Goal: Task Accomplishment & Management: Use online tool/utility

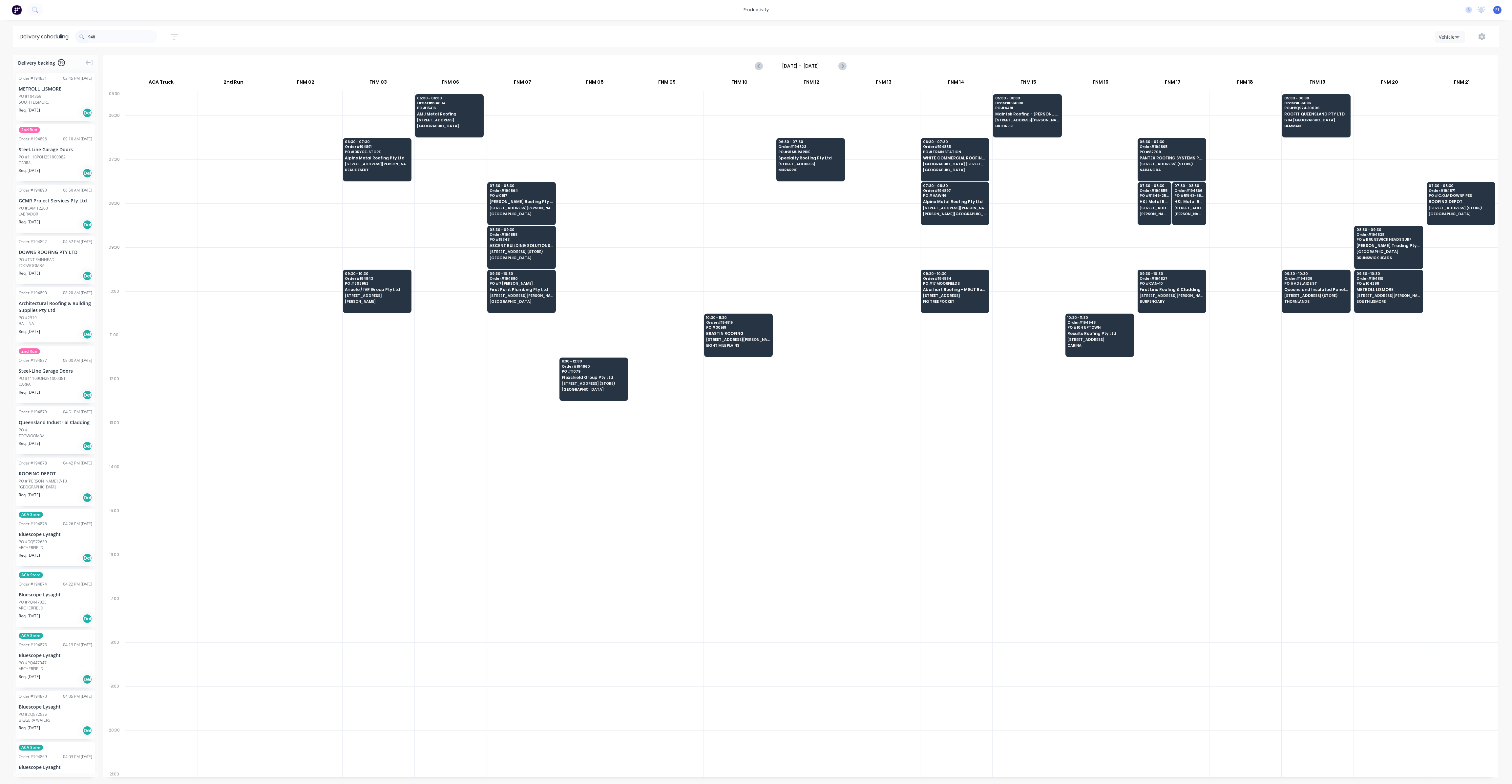
click at [119, 31] on input "948" at bounding box center [122, 36] width 69 height 13
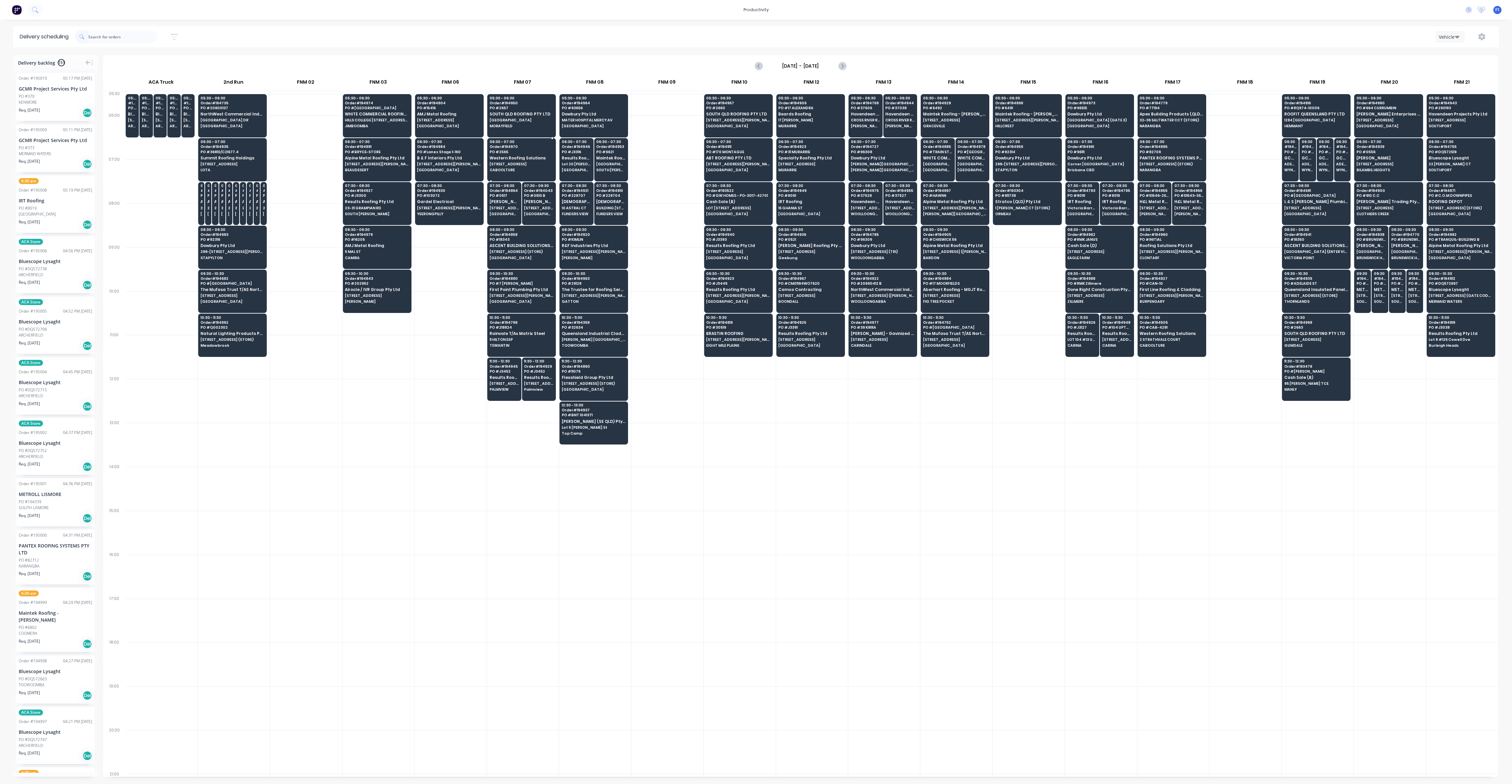
click at [521, 163] on span "[STREET_ADDRESS]" at bounding box center [521, 164] width 63 height 4
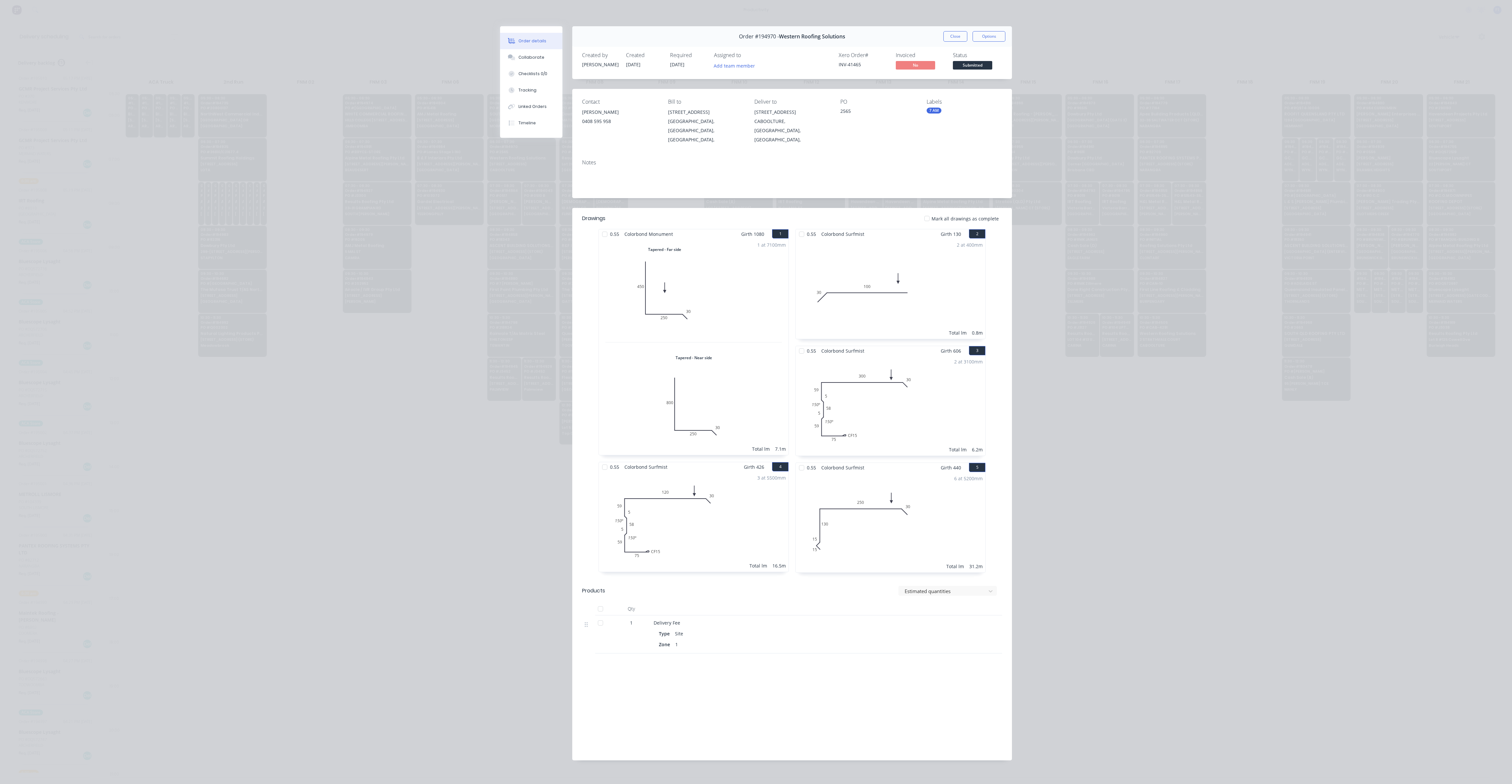
click at [962, 34] on button "Close" at bounding box center [955, 36] width 24 height 11
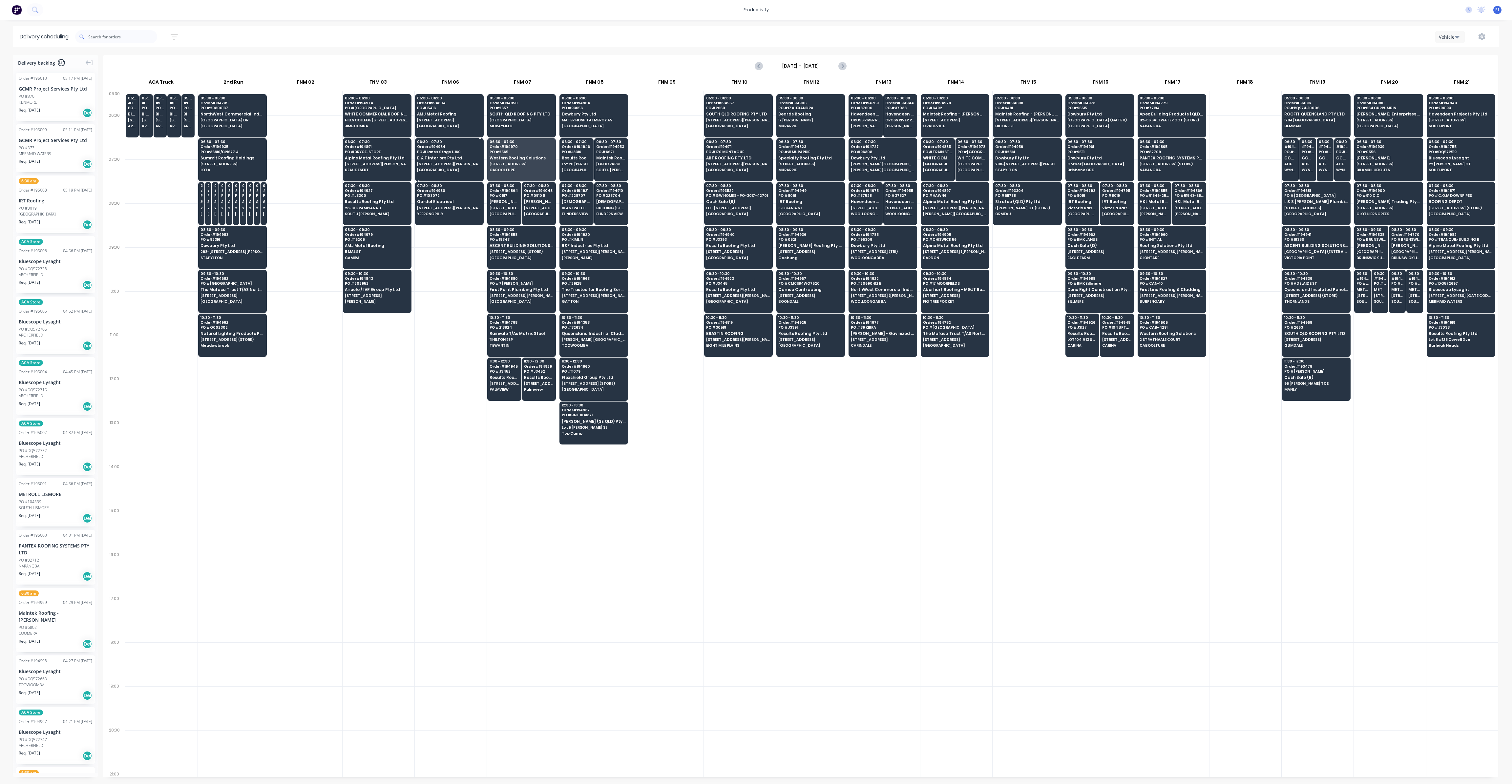
click at [461, 163] on span "[STREET_ADDRESS][PERSON_NAME] (STORE)" at bounding box center [449, 164] width 63 height 4
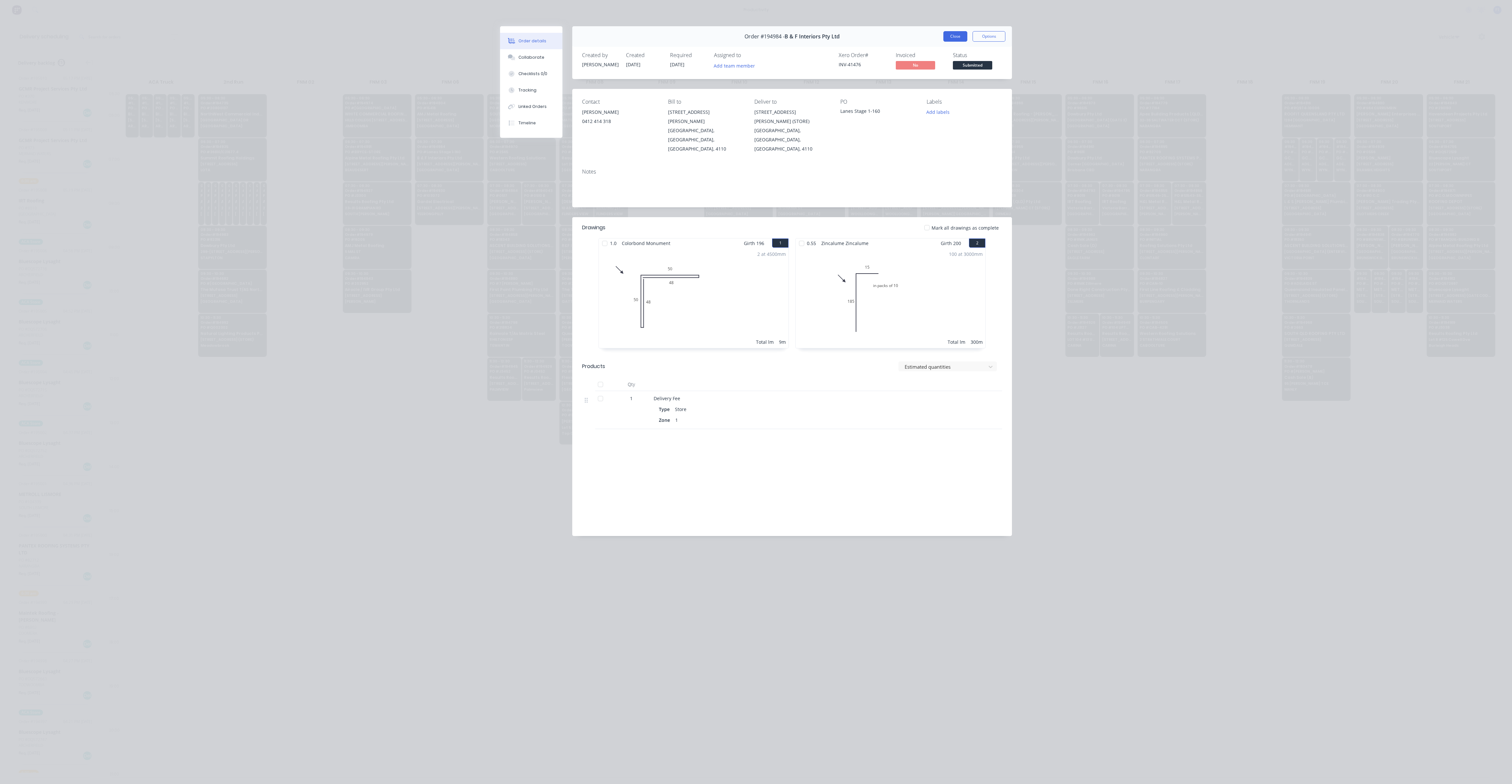
click at [944, 34] on button "Close" at bounding box center [955, 36] width 24 height 11
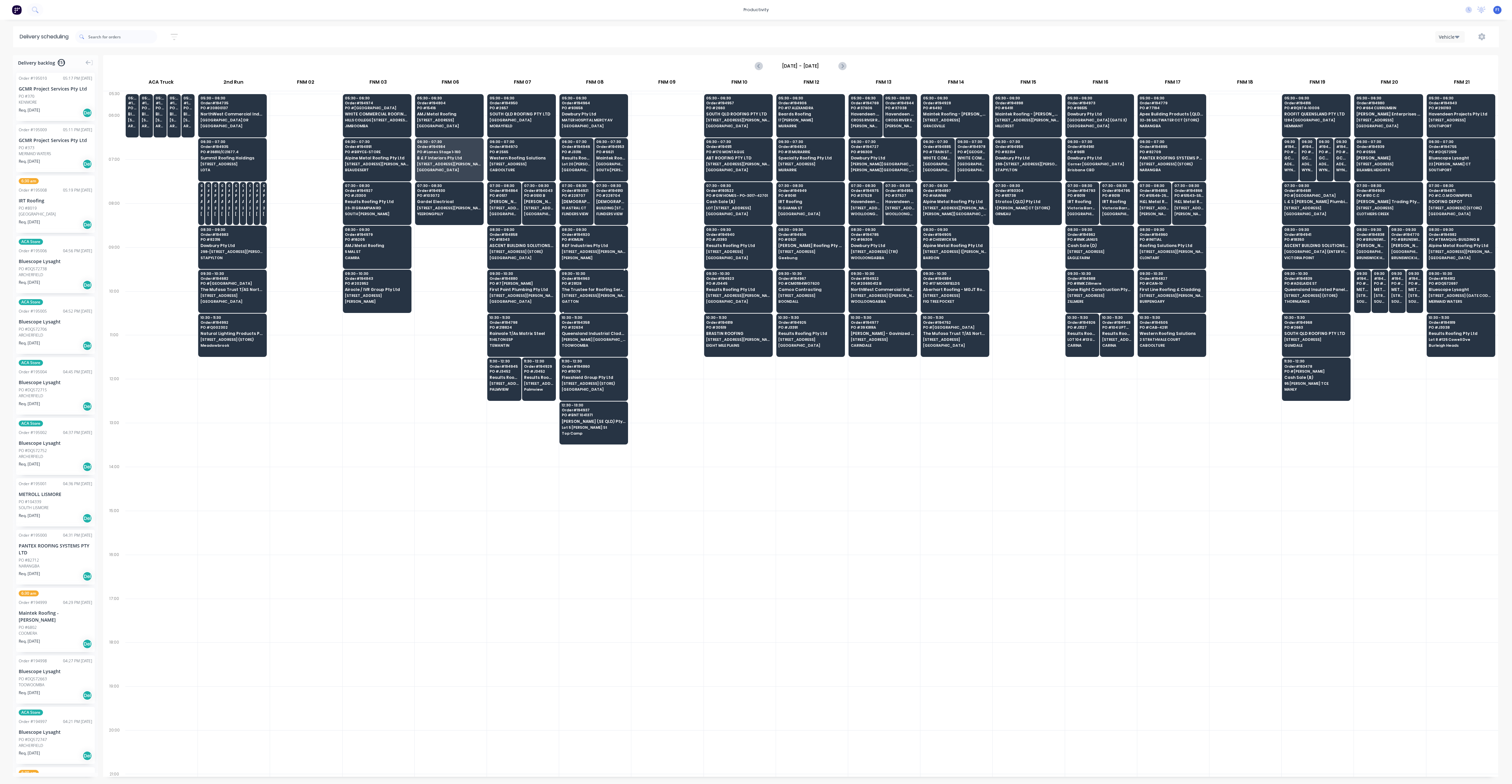
click at [598, 288] on span "The Trustee for Roofing Services QLD Trust" at bounding box center [593, 289] width 63 height 4
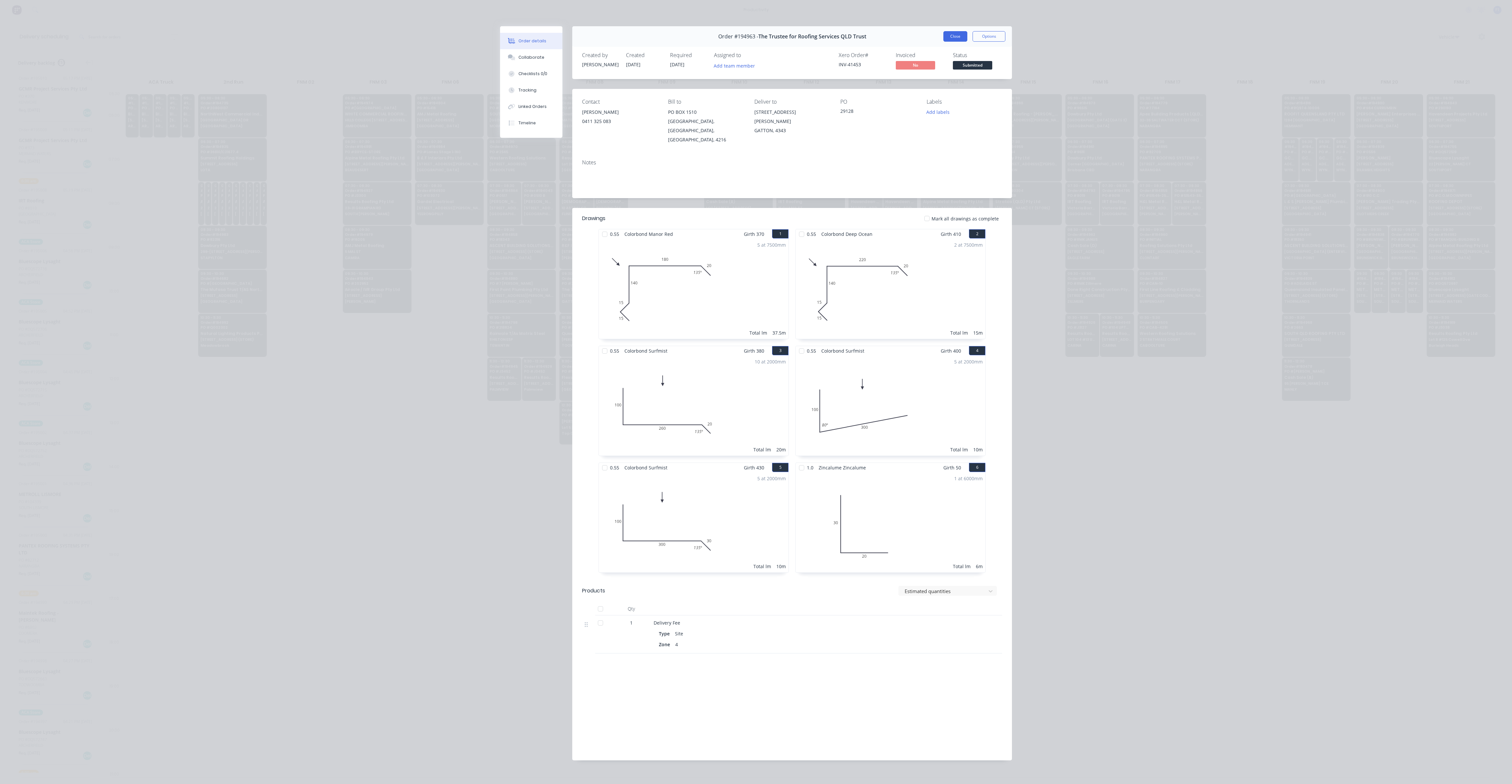
click at [946, 40] on button "Close" at bounding box center [955, 36] width 24 height 11
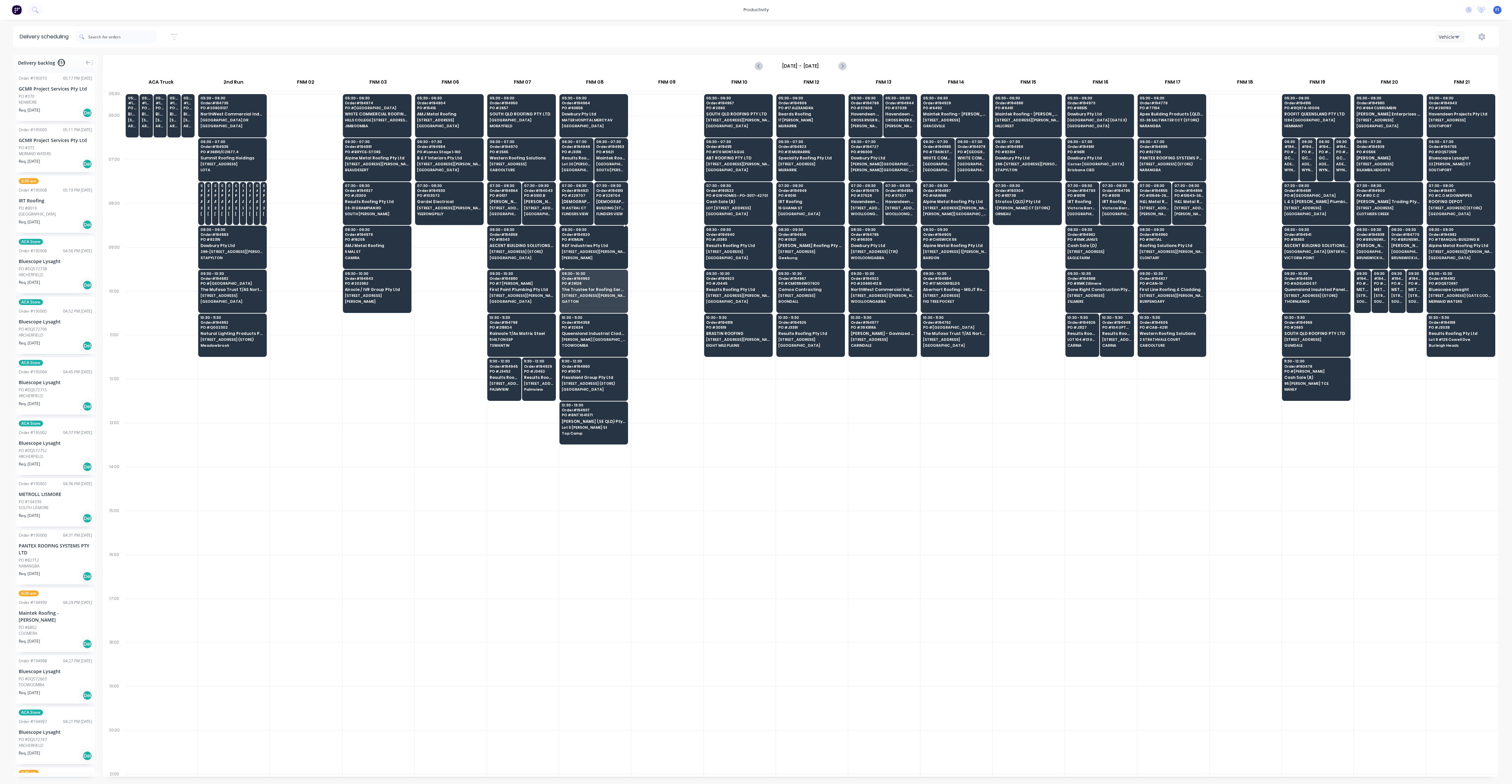
click at [586, 250] on span "[STREET_ADDRESS][PERSON_NAME]" at bounding box center [593, 251] width 63 height 4
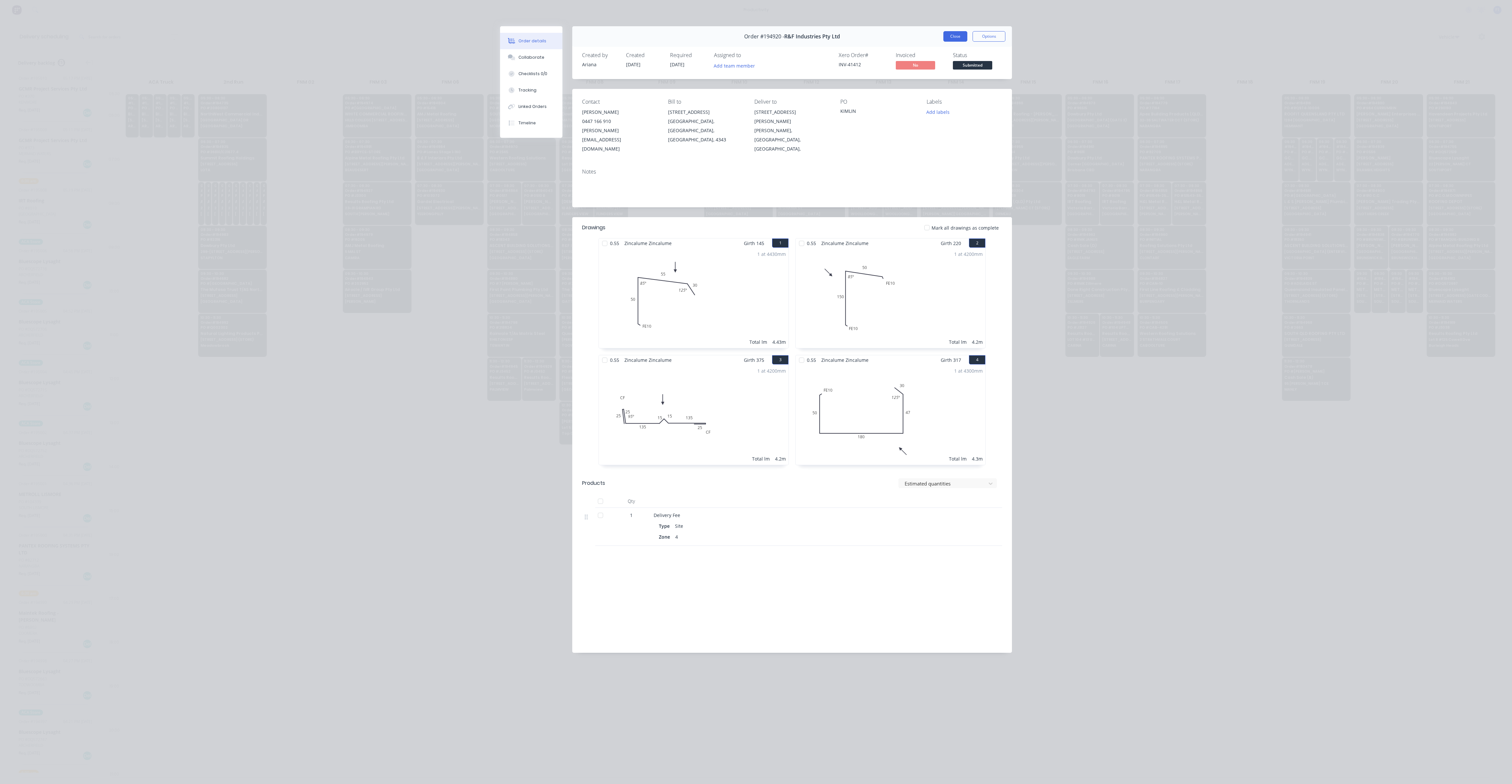
click at [957, 38] on button "Close" at bounding box center [955, 36] width 24 height 11
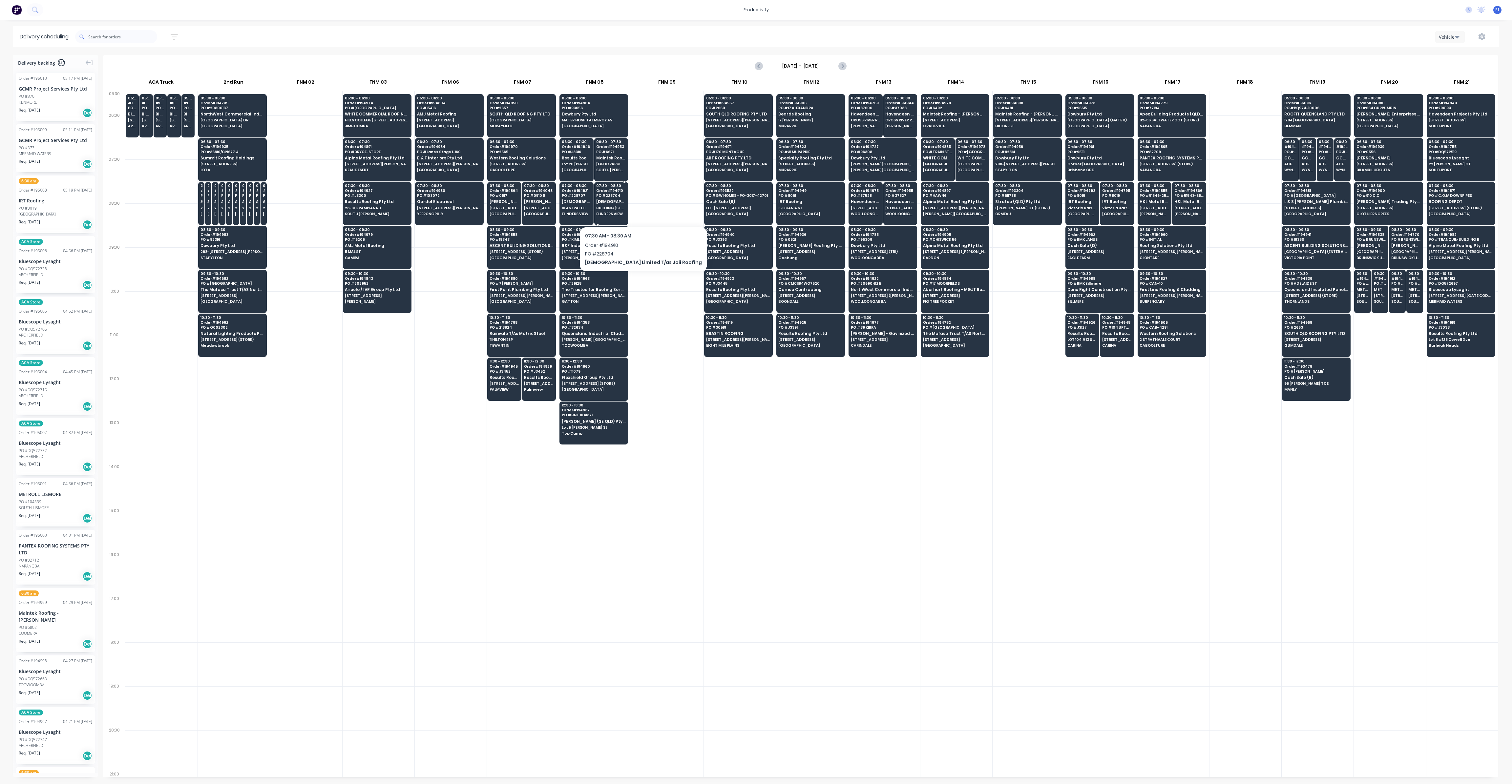
click at [617, 209] on div "07:30 - 08:30 Order # 194910 PO # 228704 Joii Limited T/as Joii Roofing BUILDIN…" at bounding box center [611, 200] width 33 height 37
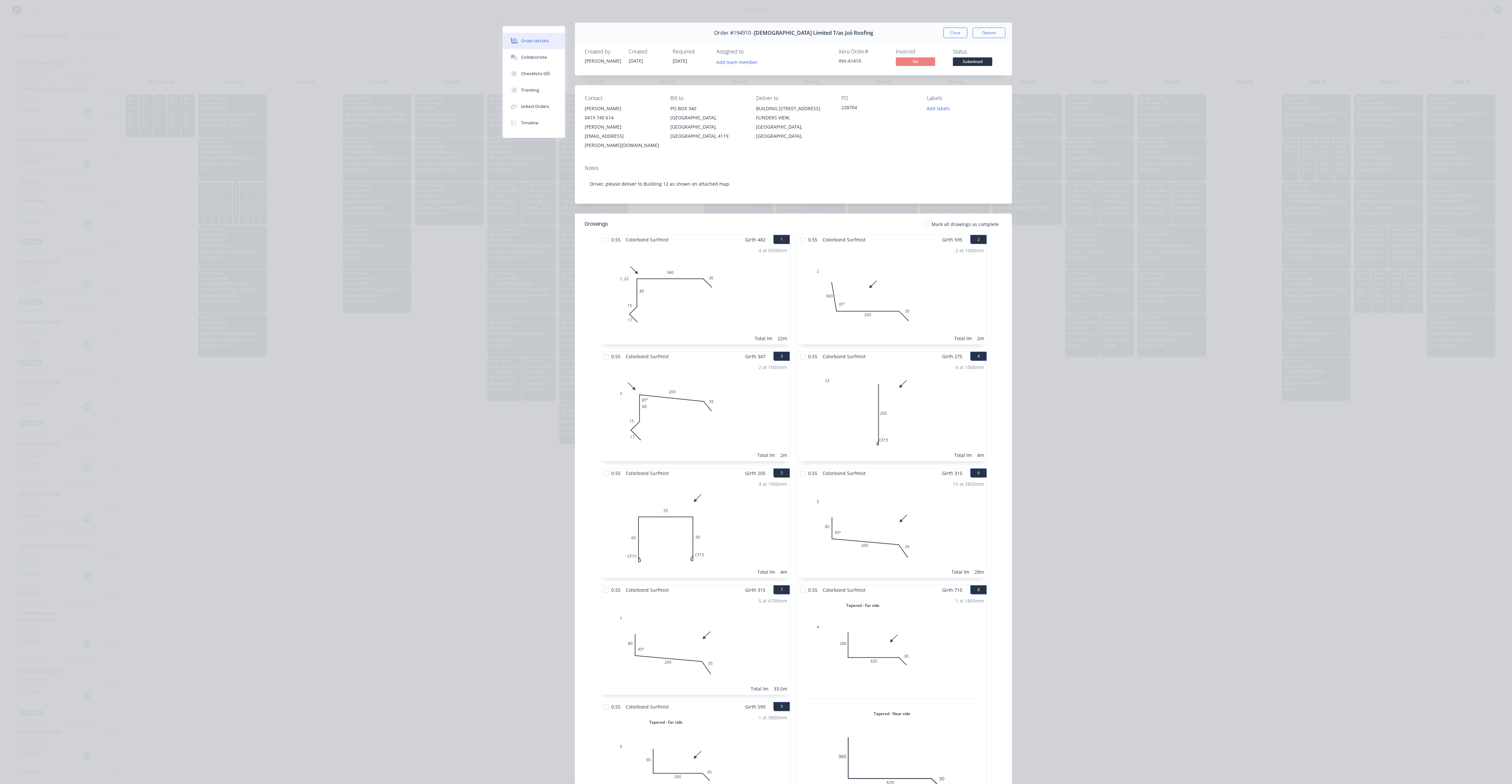
scroll to position [0, 0]
click at [944, 38] on button "Close" at bounding box center [955, 36] width 24 height 11
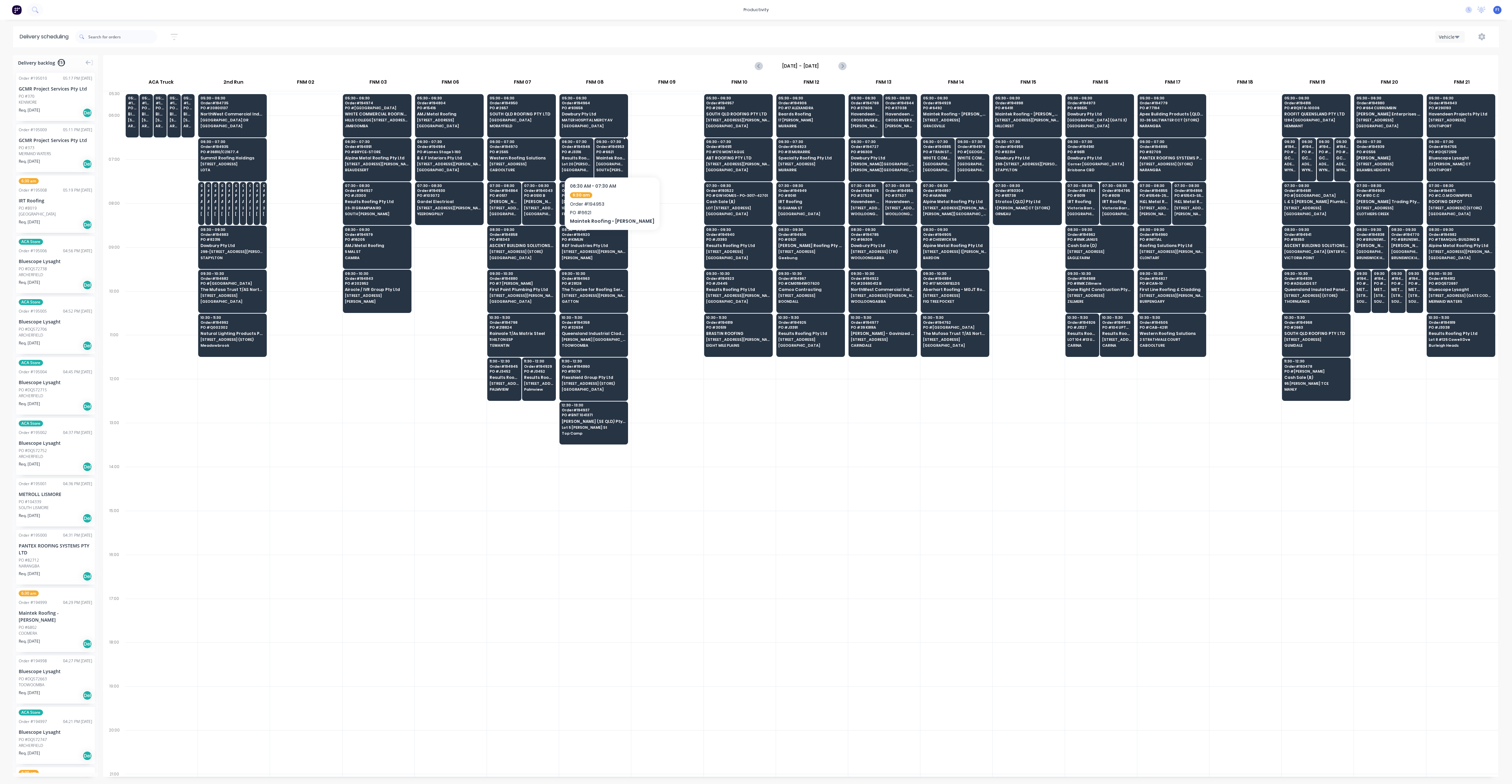
click at [614, 157] on span "Maintek Roofing - [PERSON_NAME]" at bounding box center [611, 158] width 29 height 4
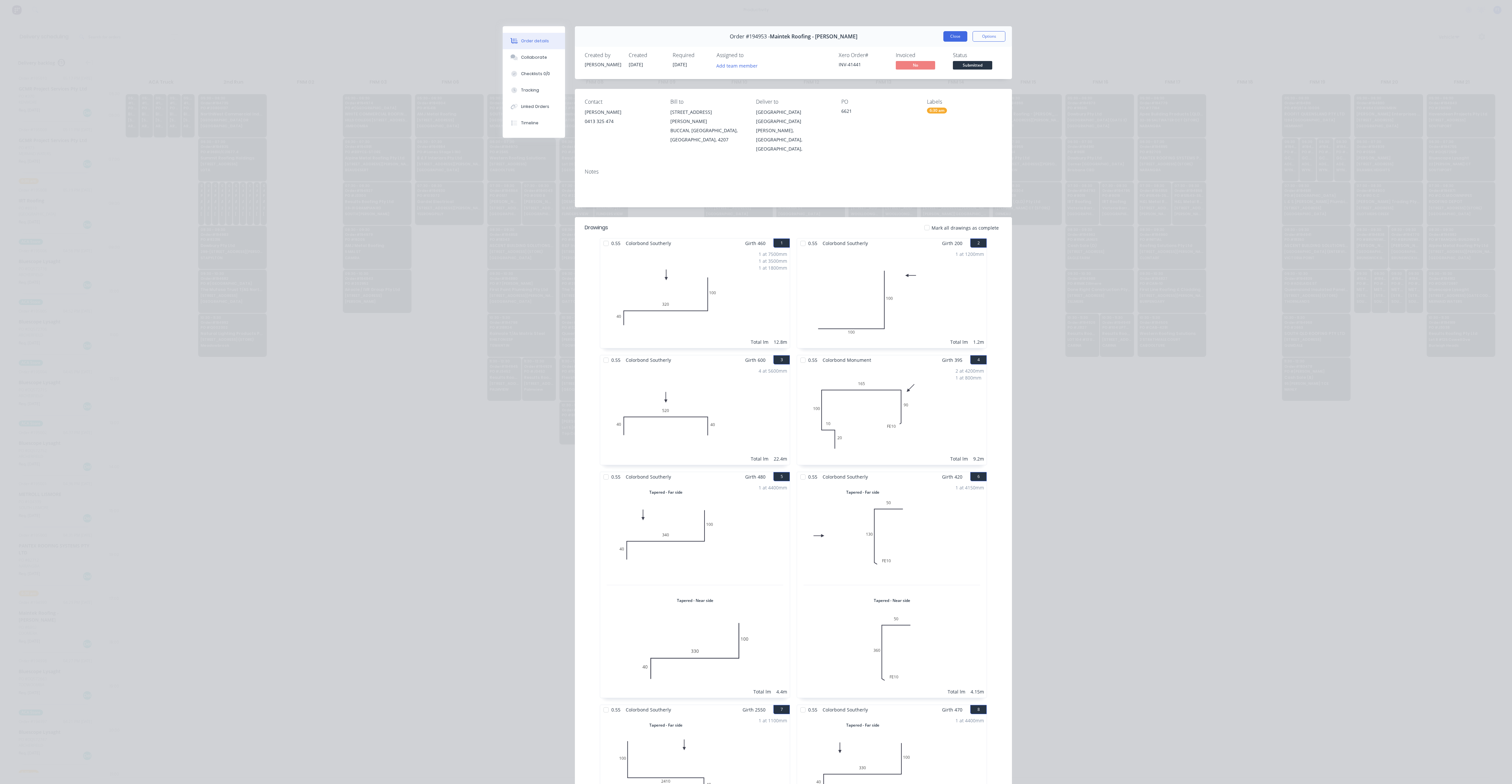
click at [946, 41] on button "Close" at bounding box center [955, 36] width 24 height 11
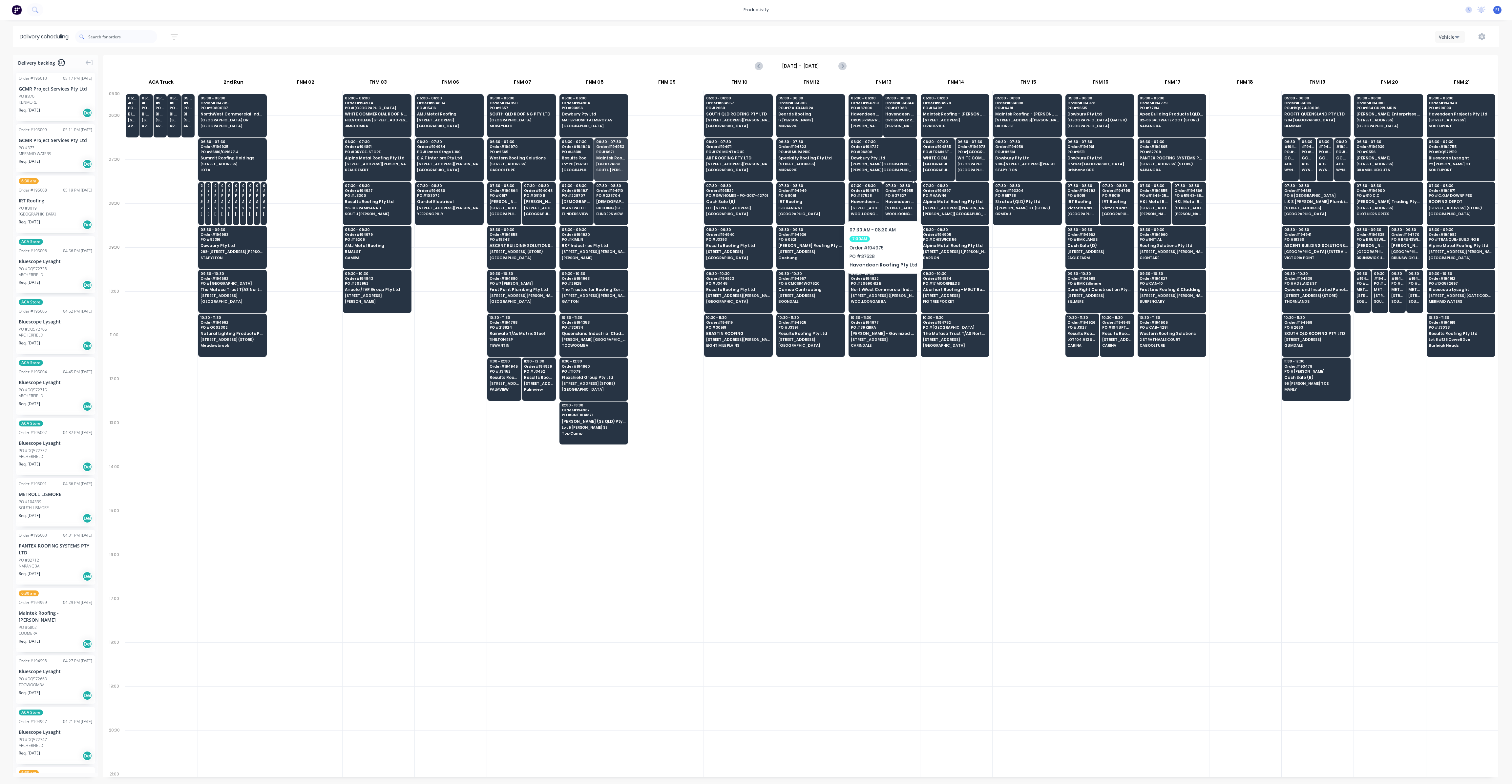
click at [893, 197] on div "07:30 - 08:30 Order # 194955 PO # 37527 Havendeen Roofing Pty Ltd [STREET_ADDRE…" at bounding box center [900, 200] width 33 height 37
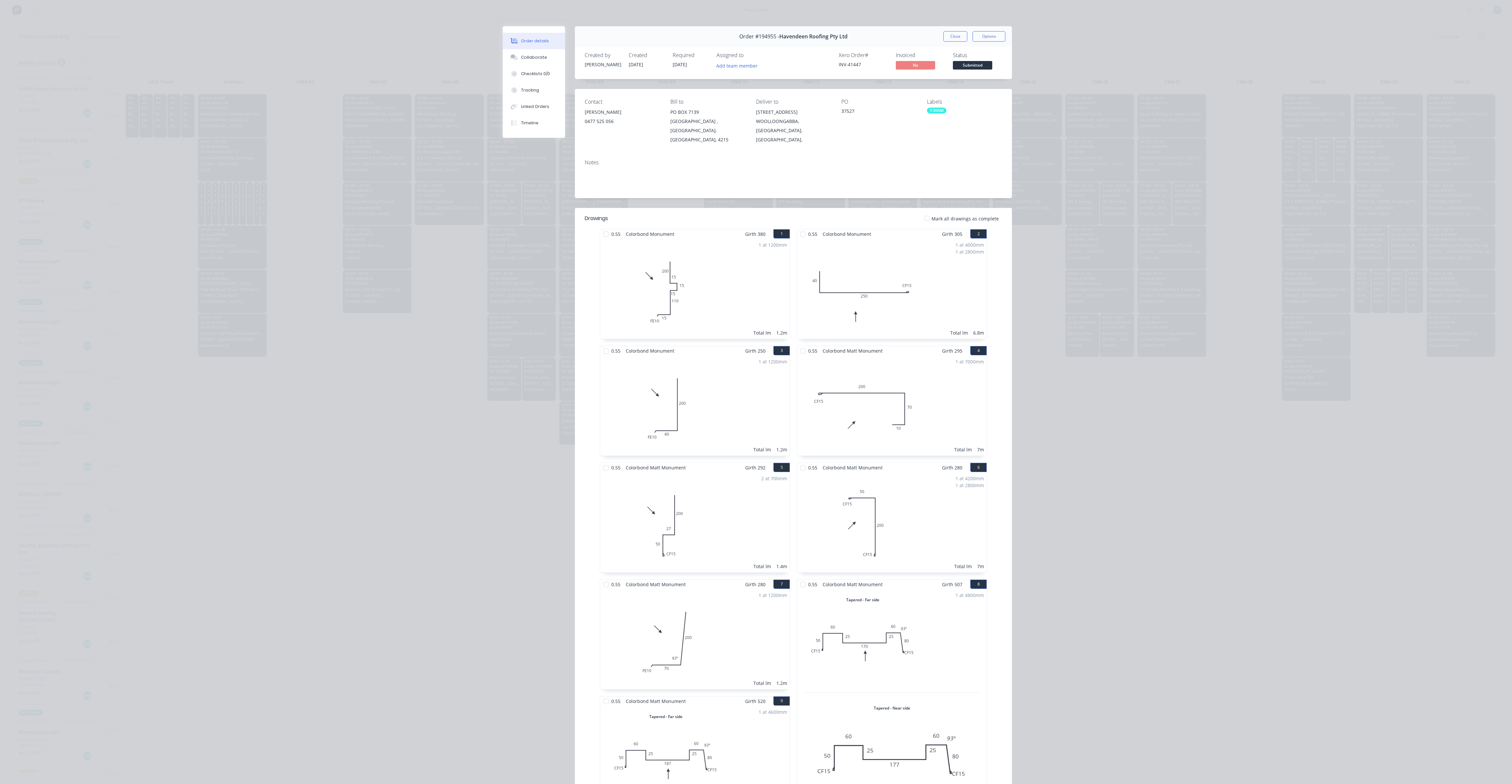
click at [959, 38] on button "Close" at bounding box center [955, 36] width 24 height 11
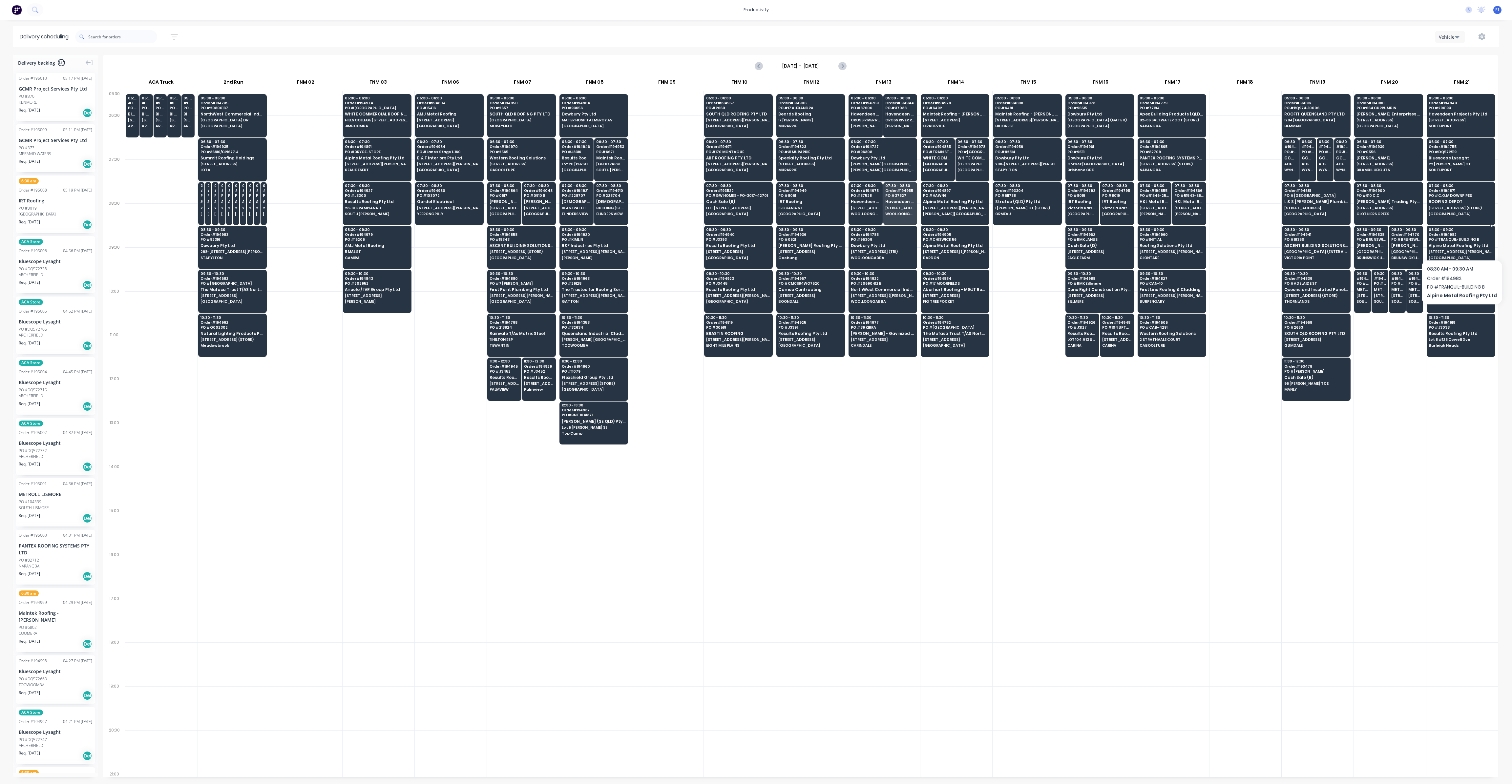
click at [1459, 244] on span "Alpine Metal Roofing Pty Ltd" at bounding box center [1460, 245] width 63 height 4
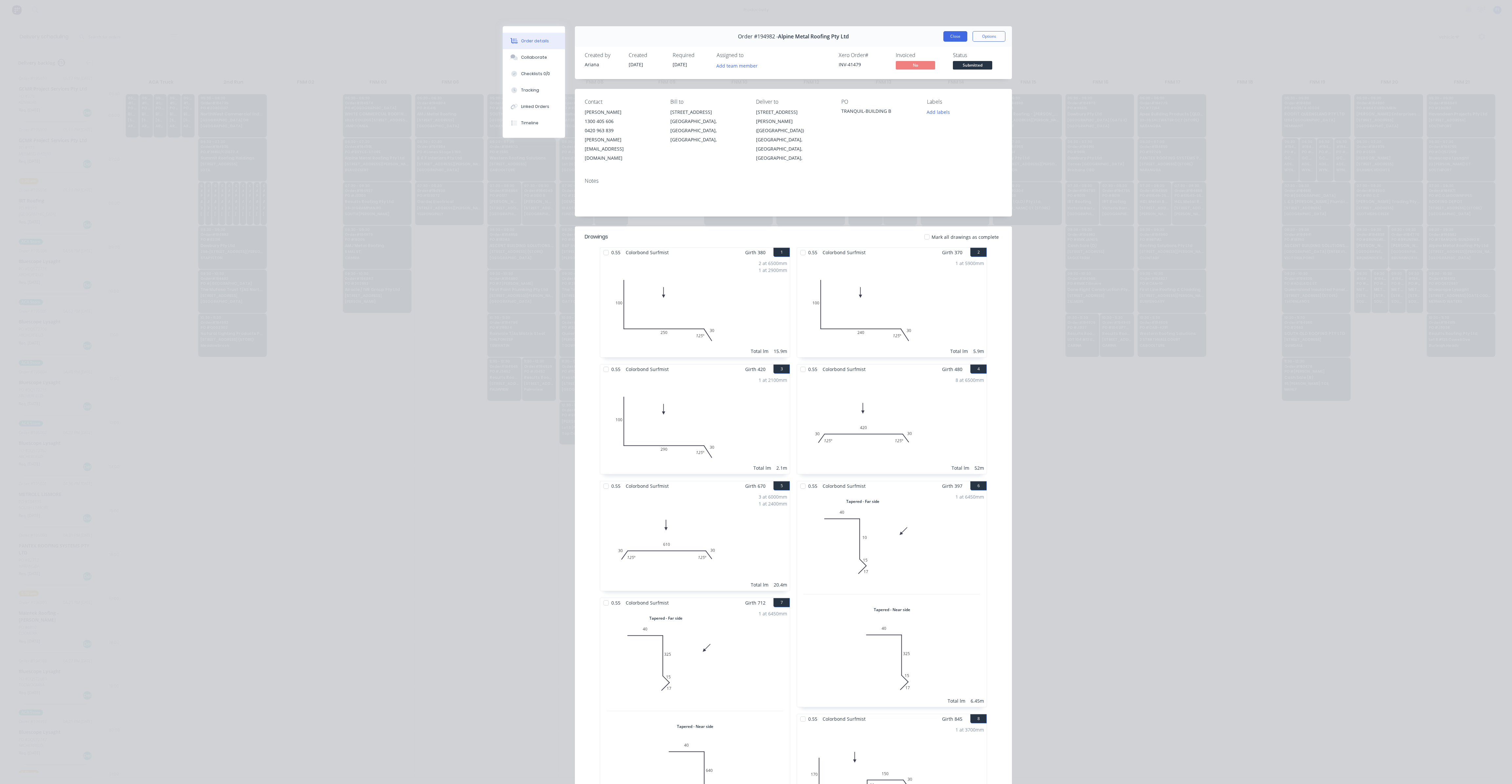
click at [954, 39] on button "Close" at bounding box center [955, 36] width 24 height 11
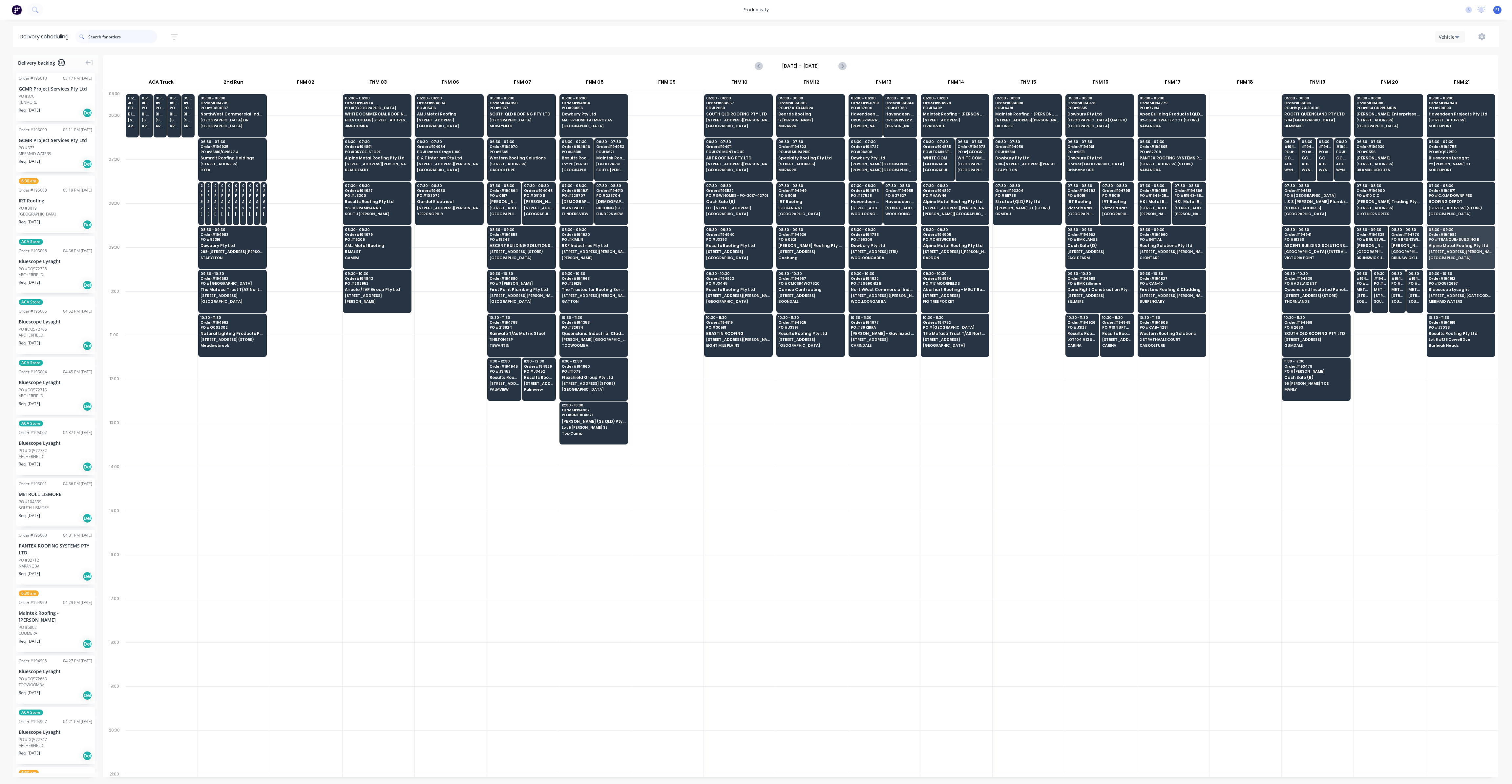
click at [137, 36] on input "text" at bounding box center [122, 36] width 69 height 13
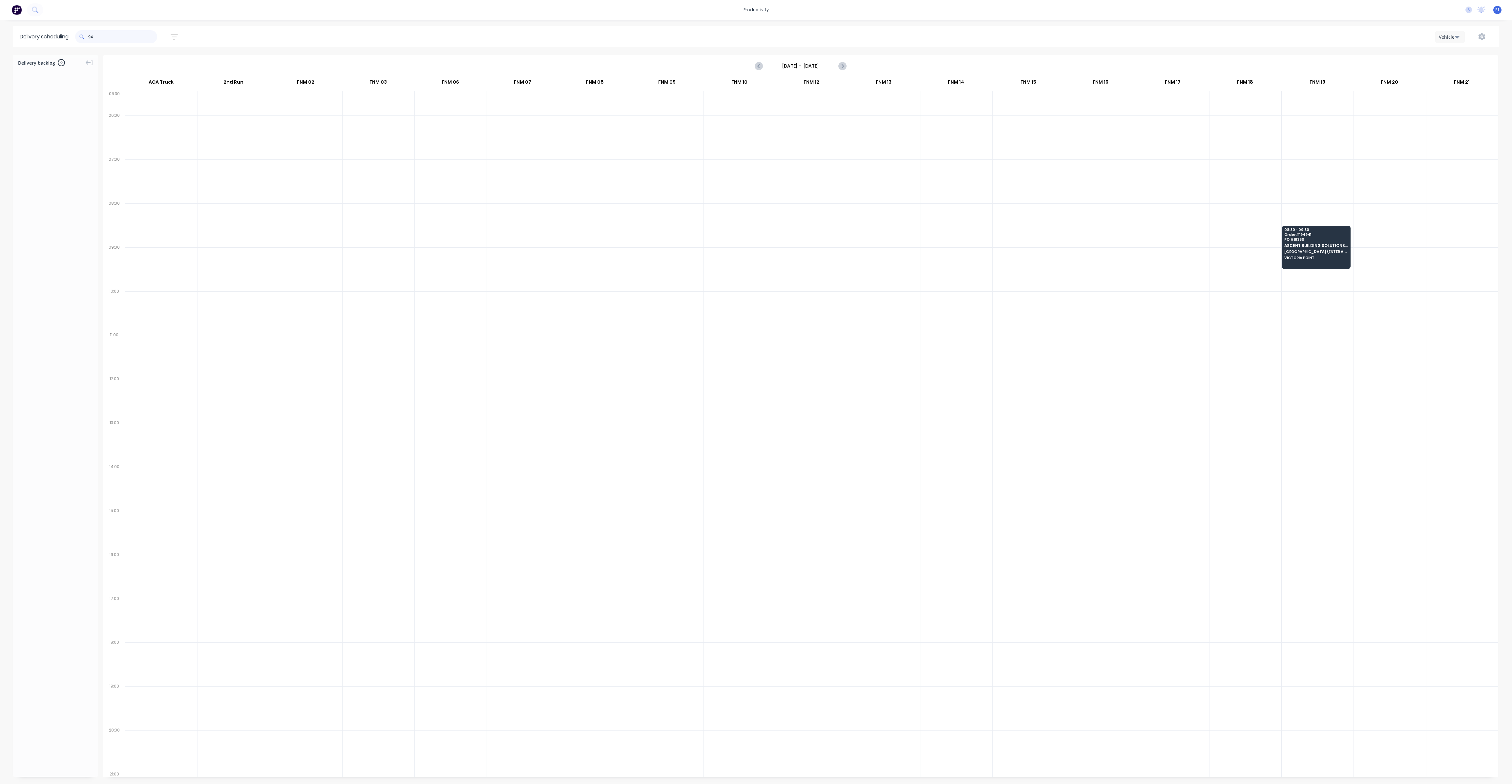
type input "9"
type input "8"
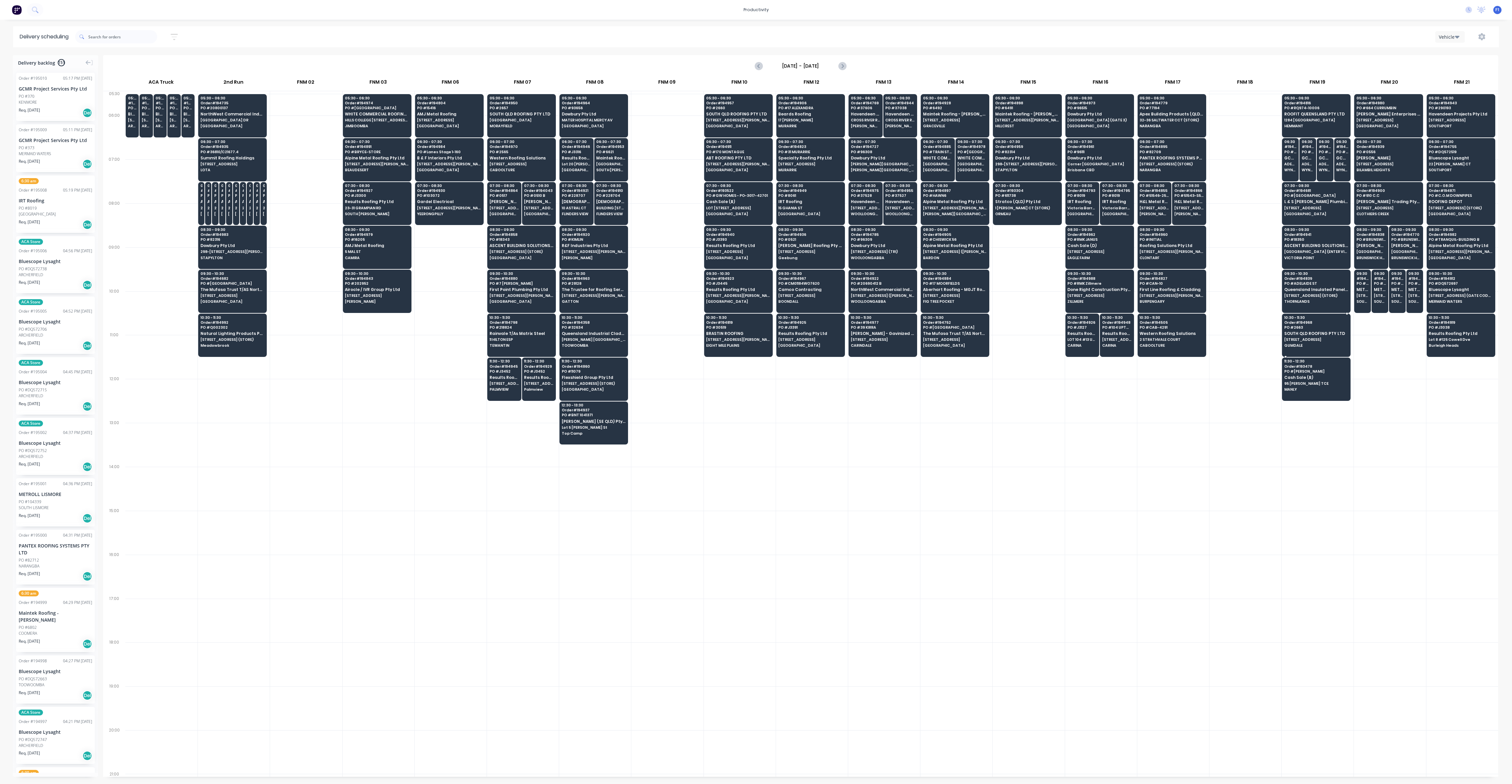
click at [1319, 340] on div "10:30 - 11:30 Order # 194968 PO # 2663 [GEOGRAPHIC_DATA] ROOFING PTY LTD [STREE…" at bounding box center [1317, 332] width 68 height 37
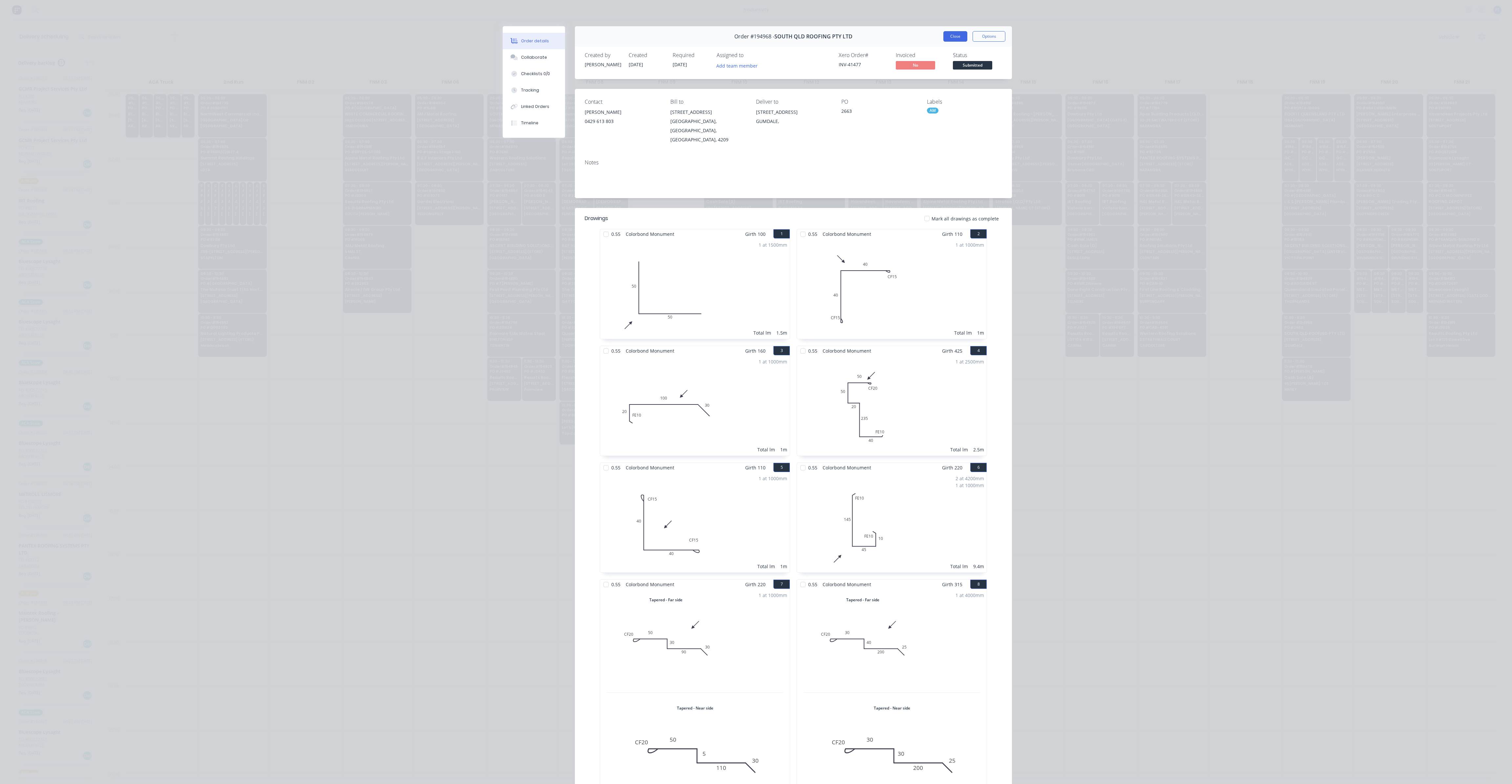
click at [948, 38] on button "Close" at bounding box center [955, 36] width 24 height 11
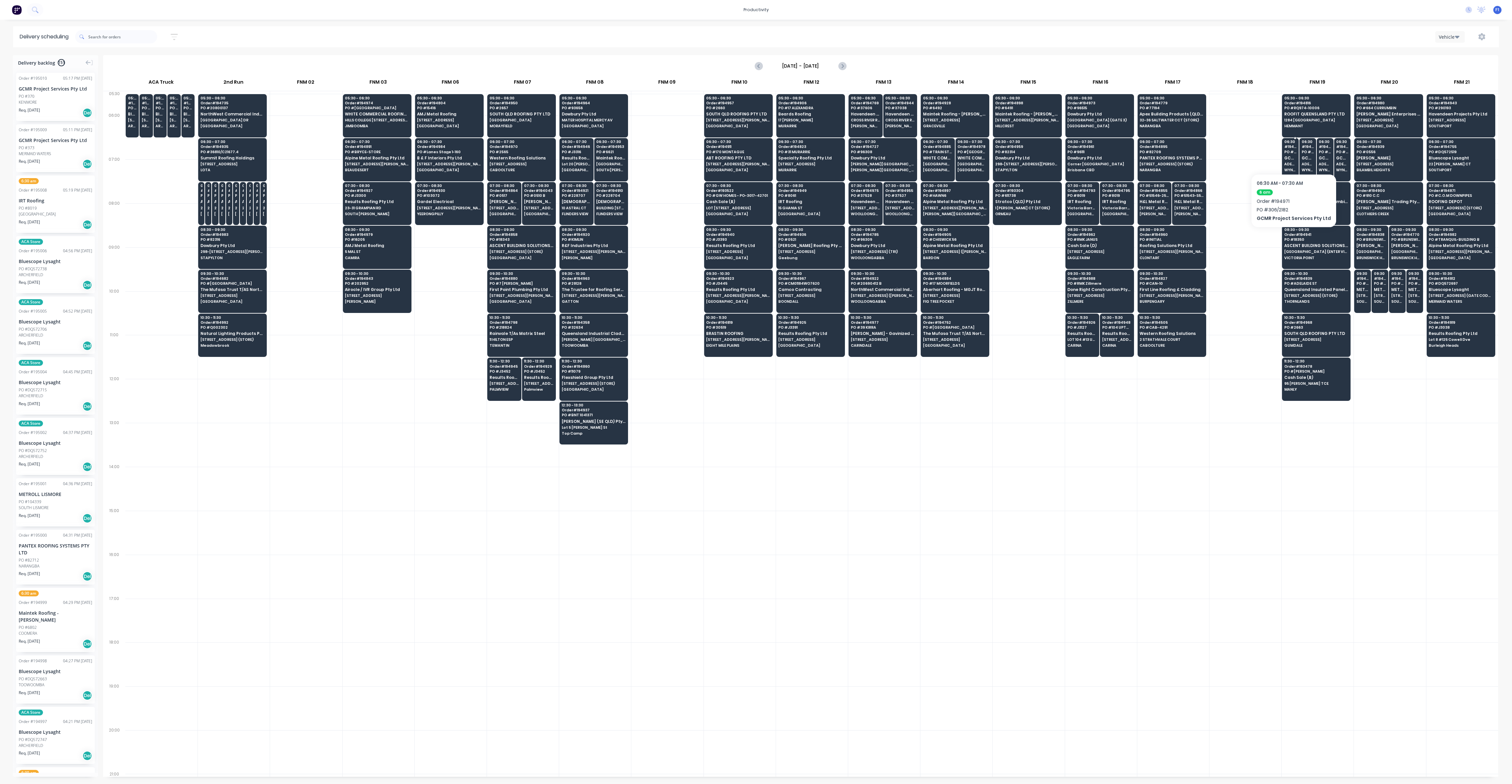
click at [1291, 154] on div "06:30 # 194971 PO # 306/2182 GCMR Project Services Pty Ltd ADENA RESIDENCES [GE…" at bounding box center [1290, 156] width 16 height 37
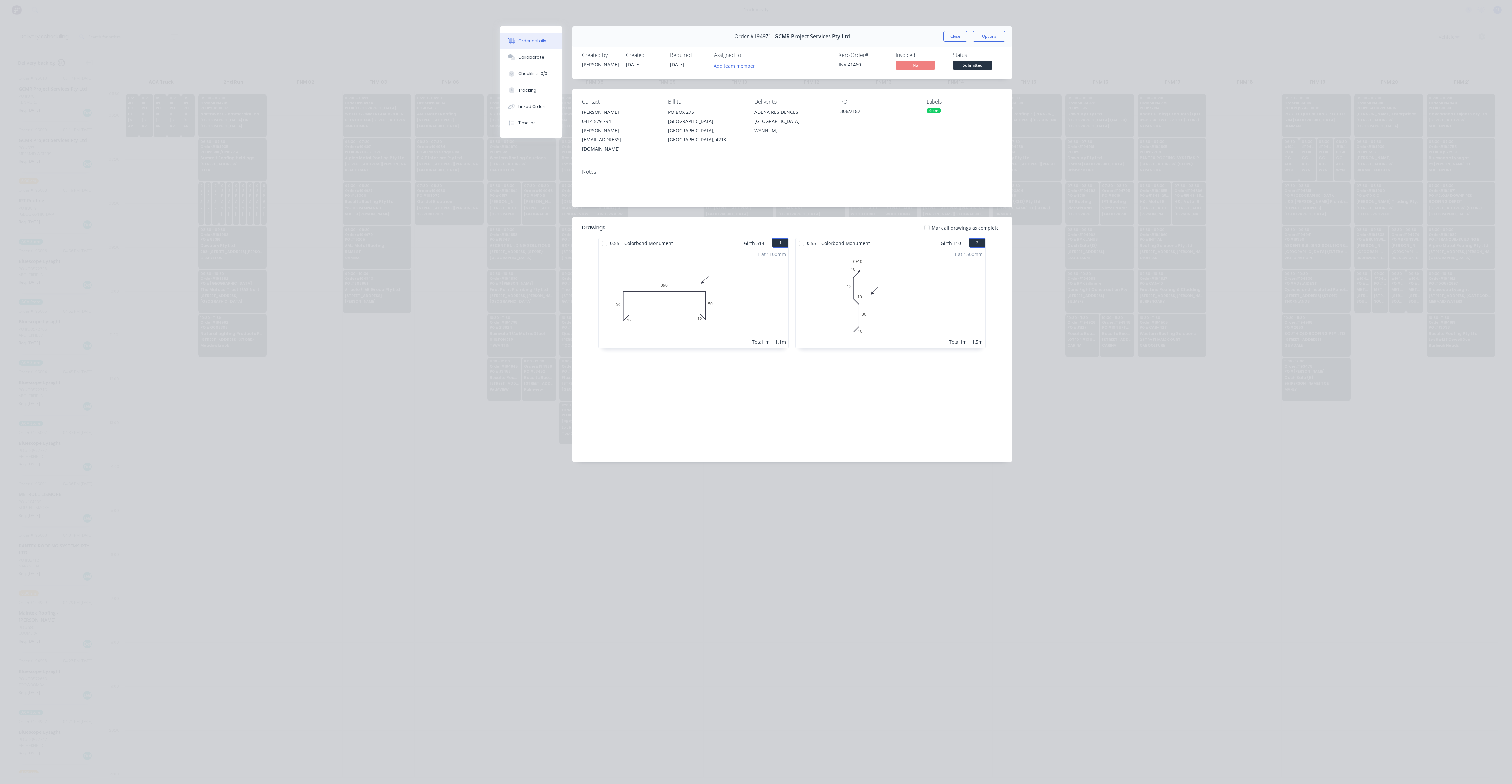
drag, startPoint x: 956, startPoint y: 40, endPoint x: 1121, endPoint y: 109, distance: 178.8
click at [956, 38] on button "Close" at bounding box center [955, 36] width 24 height 11
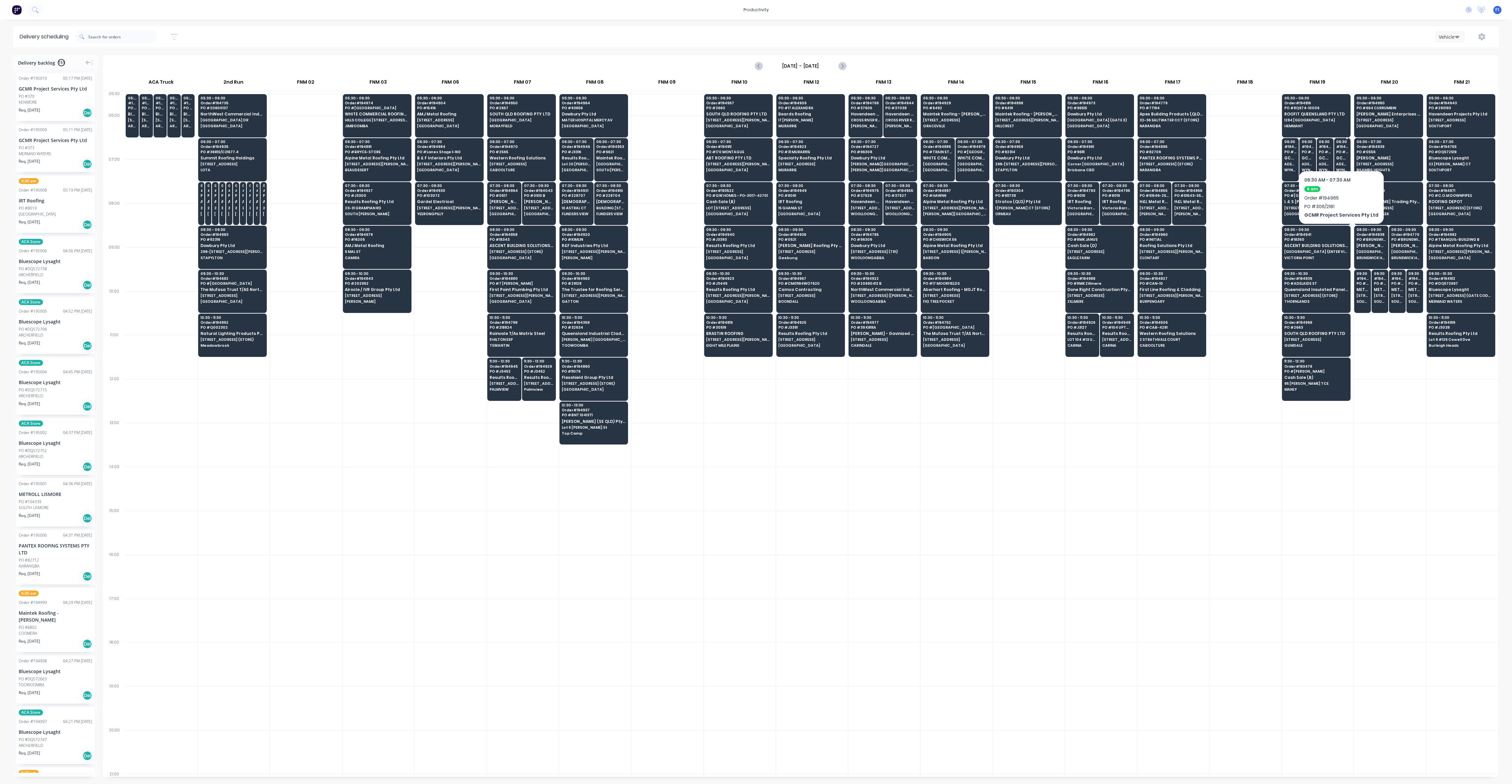
click at [1339, 151] on span "PO # 306/2181" at bounding box center [1342, 151] width 12 height 4
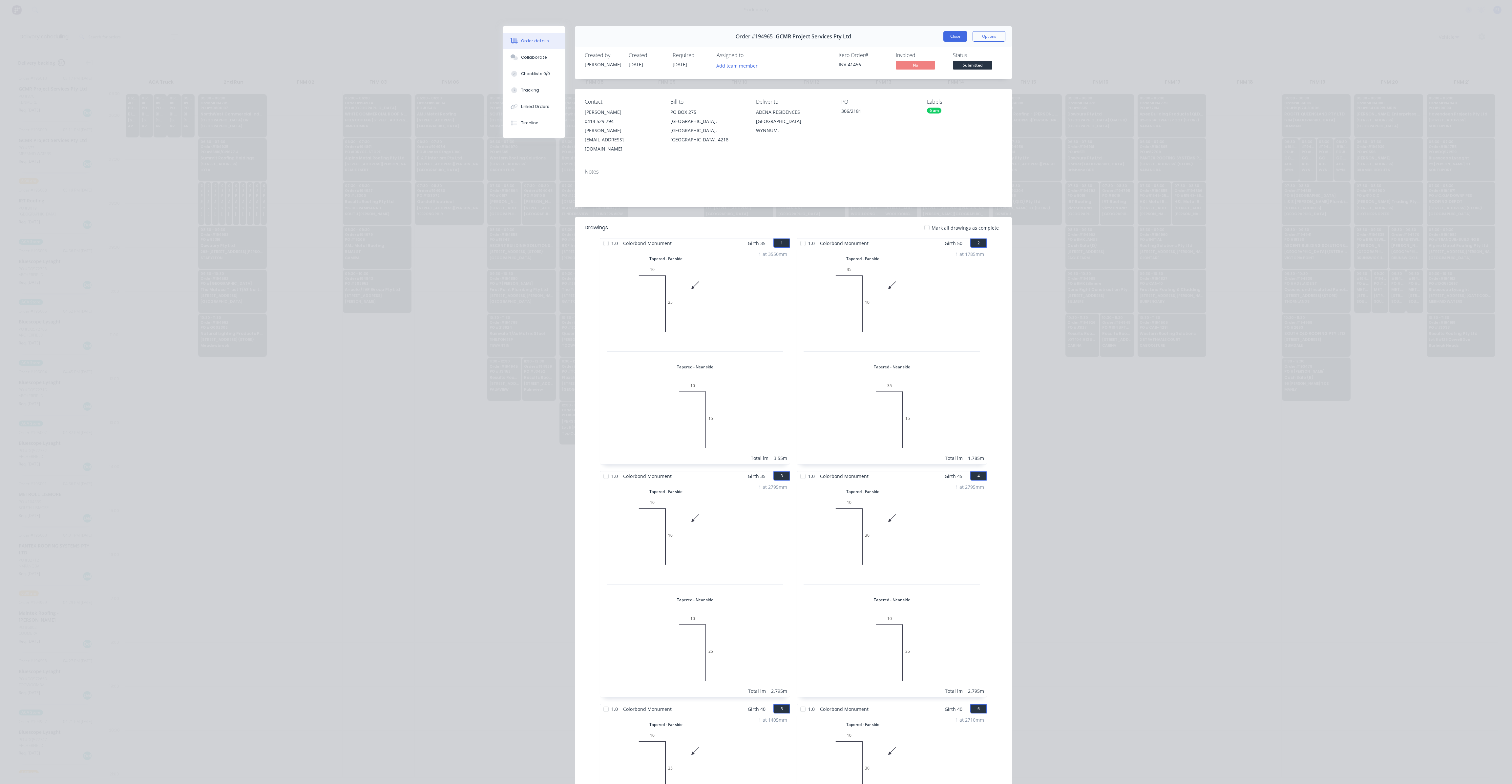
click at [954, 32] on button "Close" at bounding box center [955, 36] width 24 height 11
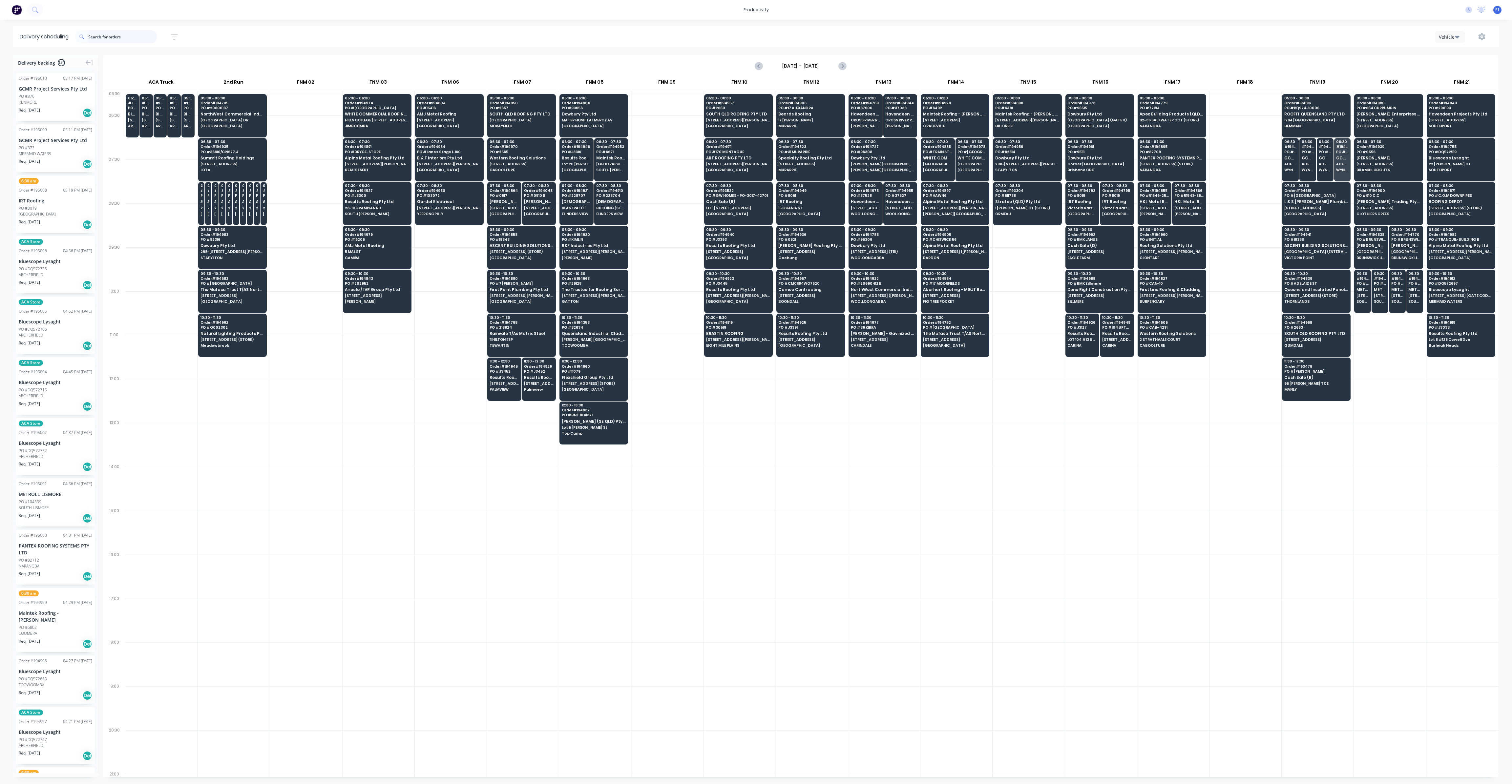
click at [109, 36] on input "text" at bounding box center [122, 36] width 69 height 13
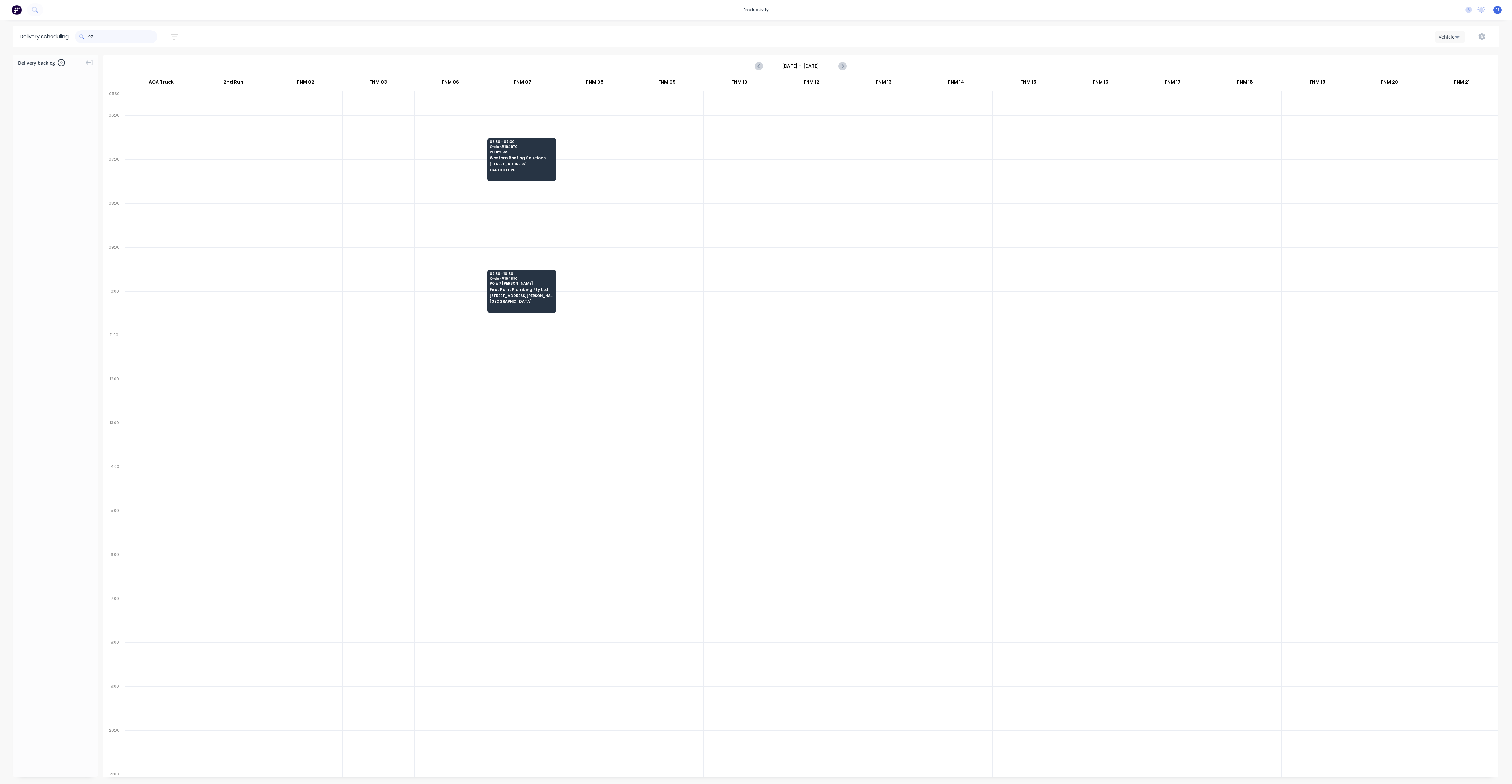
type input "9"
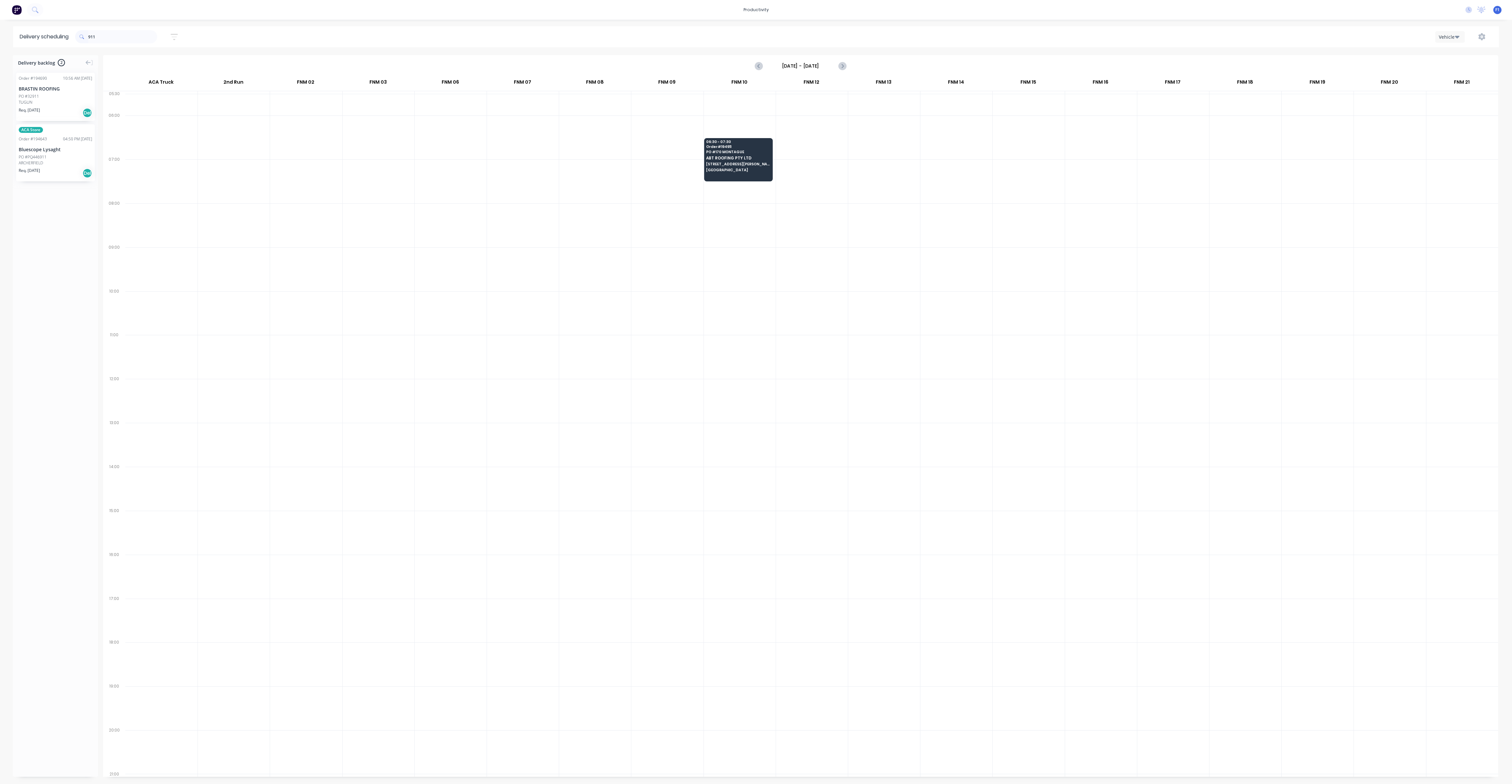
click at [88, 38] on span at bounding box center [82, 36] width 13 height 13
click at [90, 36] on input "911" at bounding box center [122, 36] width 69 height 13
type input "1"
type input "962"
click at [1479, 43] on div "962 Sort by Most recent Created date Required date Order number Customer name M…" at bounding box center [787, 36] width 1424 height 18
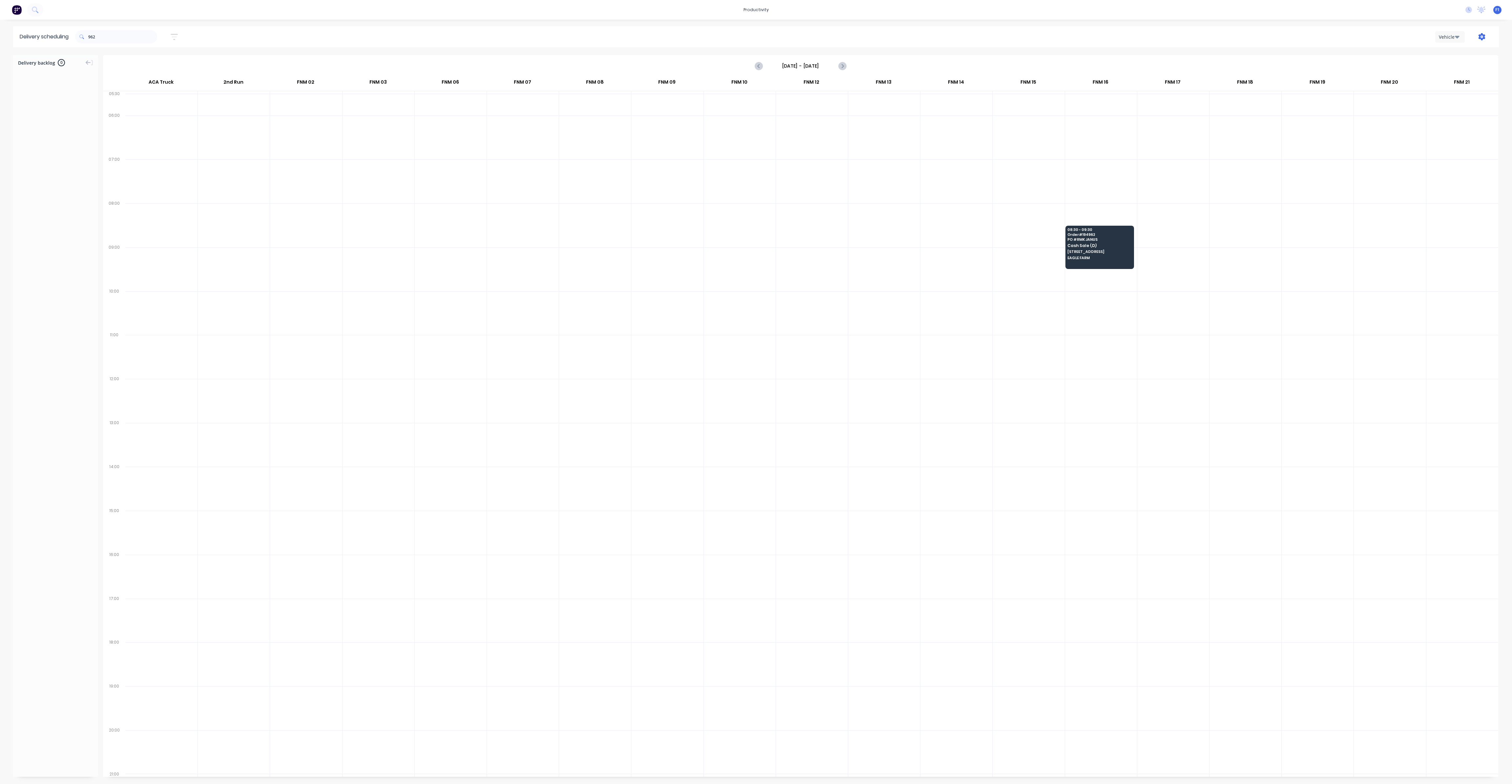
click at [1481, 38] on icon "button" at bounding box center [1482, 36] width 7 height 7
click at [1460, 48] on button "Run Sheet" at bounding box center [1461, 54] width 62 height 13
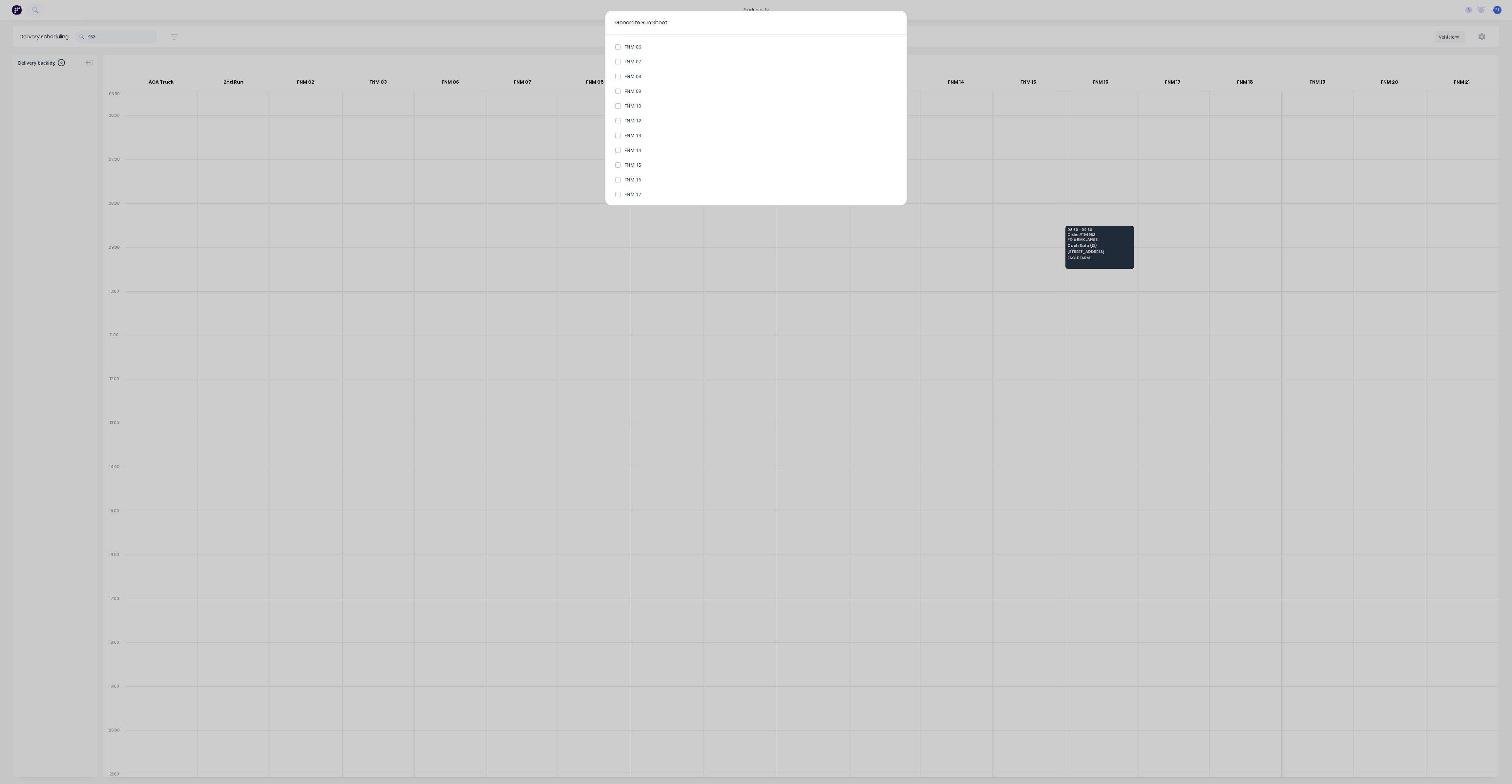
scroll to position [197, 0]
click at [625, 75] on label "FNM 13" at bounding box center [633, 74] width 17 height 7
click at [617, 75] on 13 "FNM 13" at bounding box center [617, 73] width 5 height 6
checkbox 13 "true"
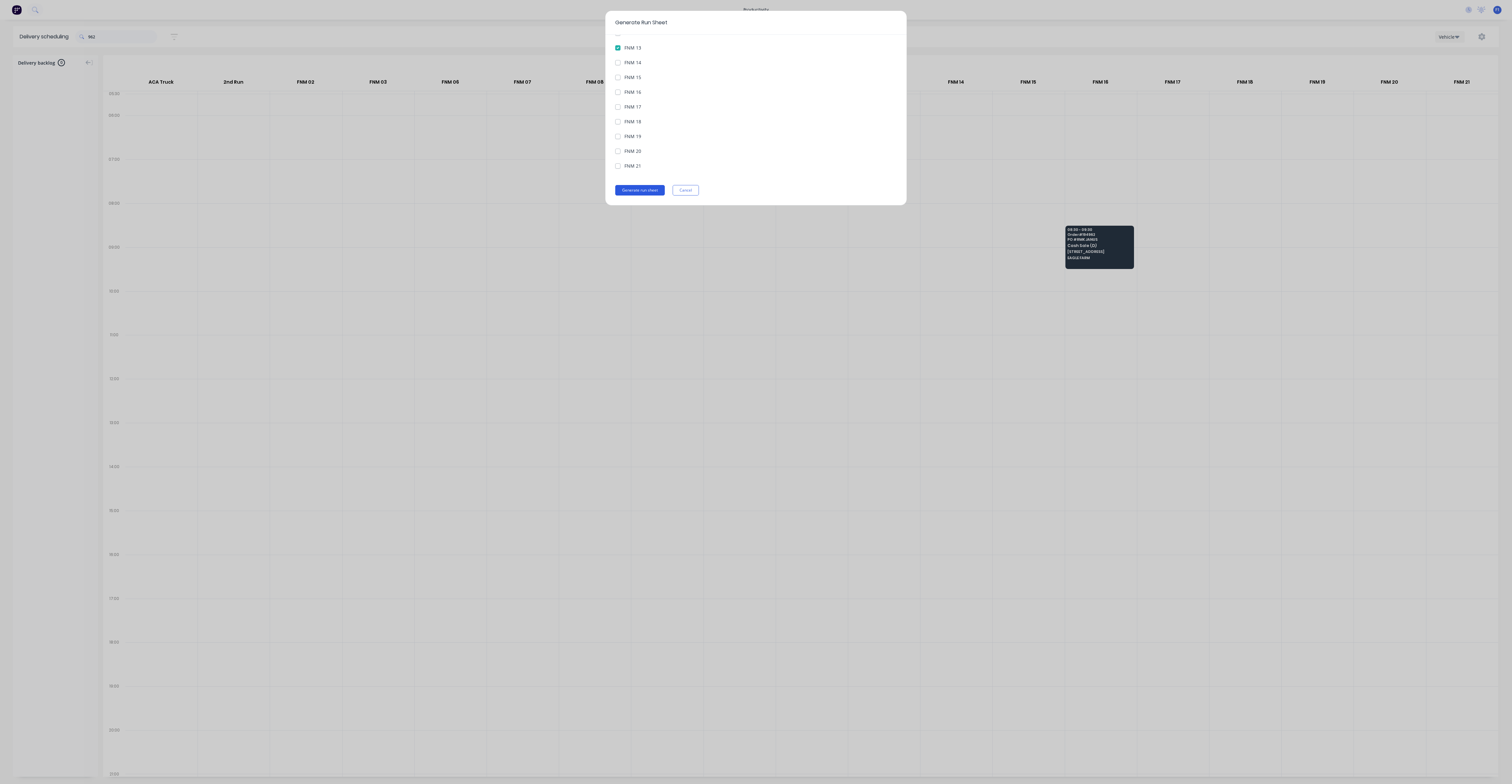
click at [623, 185] on button "Generate run sheet" at bounding box center [640, 190] width 49 height 11
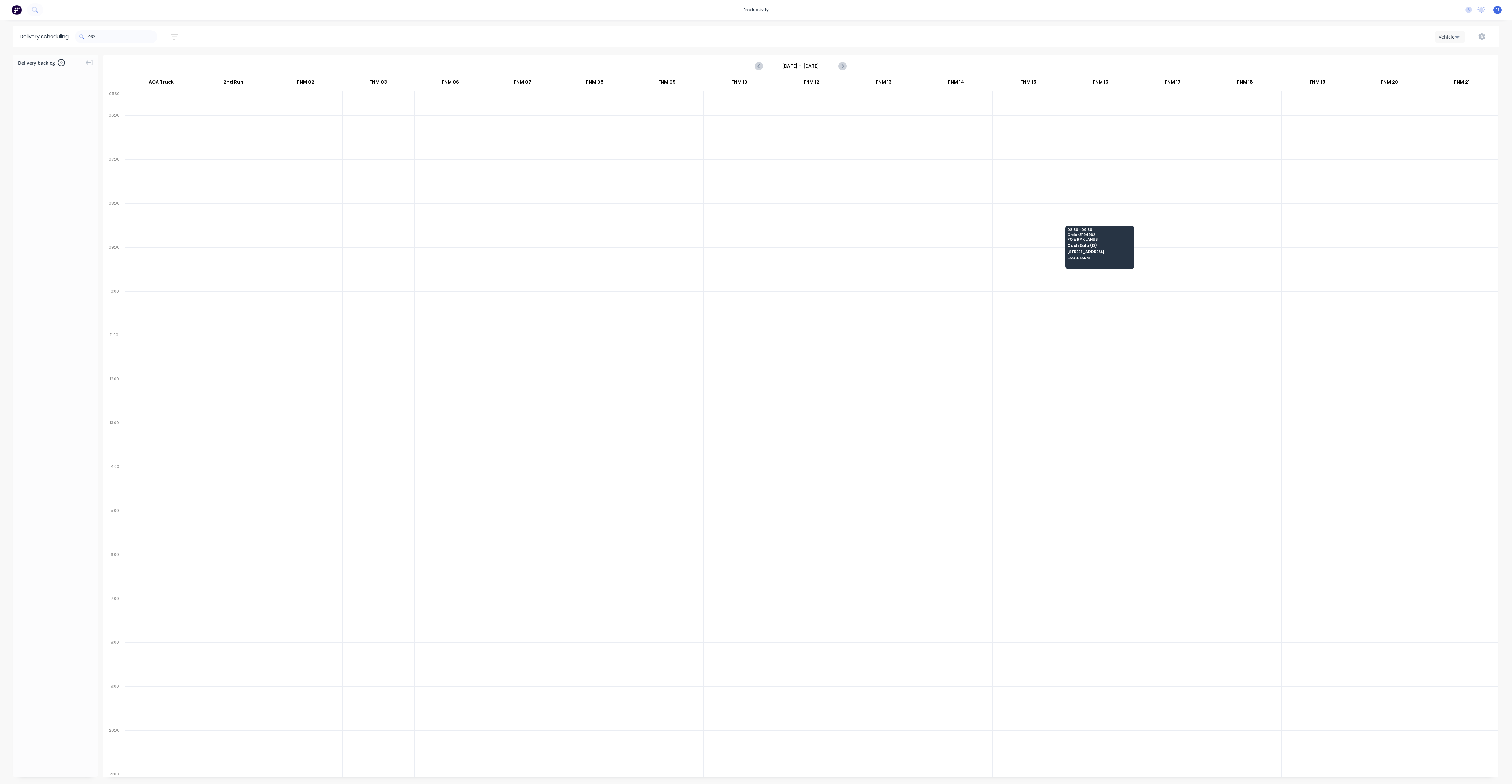
click at [88, 39] on span at bounding box center [82, 36] width 13 height 13
click at [90, 38] on input "962" at bounding box center [122, 36] width 69 height 13
type input "2"
click at [90, 35] on input "920" at bounding box center [122, 36] width 69 height 13
type input "0"
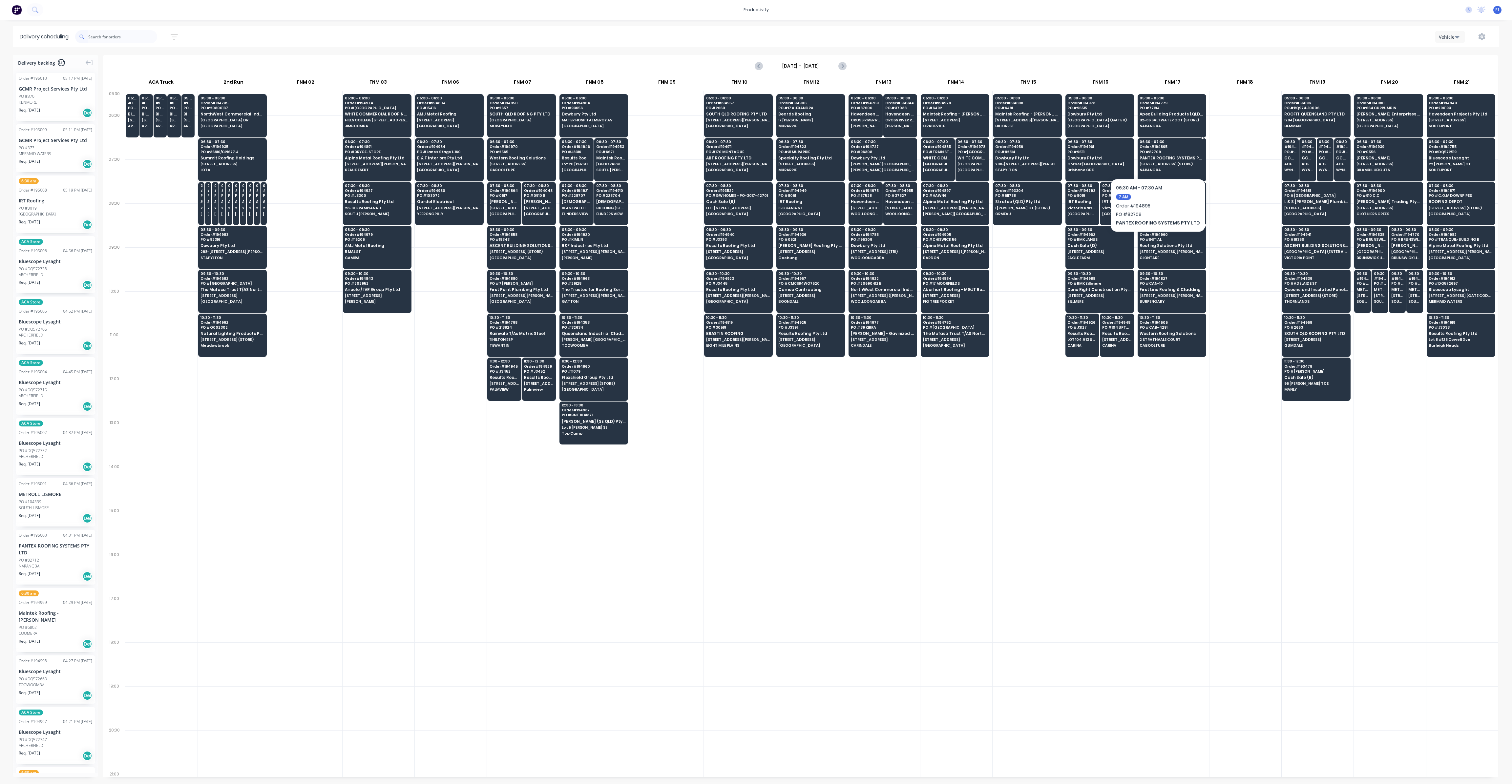
click at [1156, 158] on span "PANTEX ROOFING SYSTEMS PTY LTD" at bounding box center [1172, 158] width 63 height 4
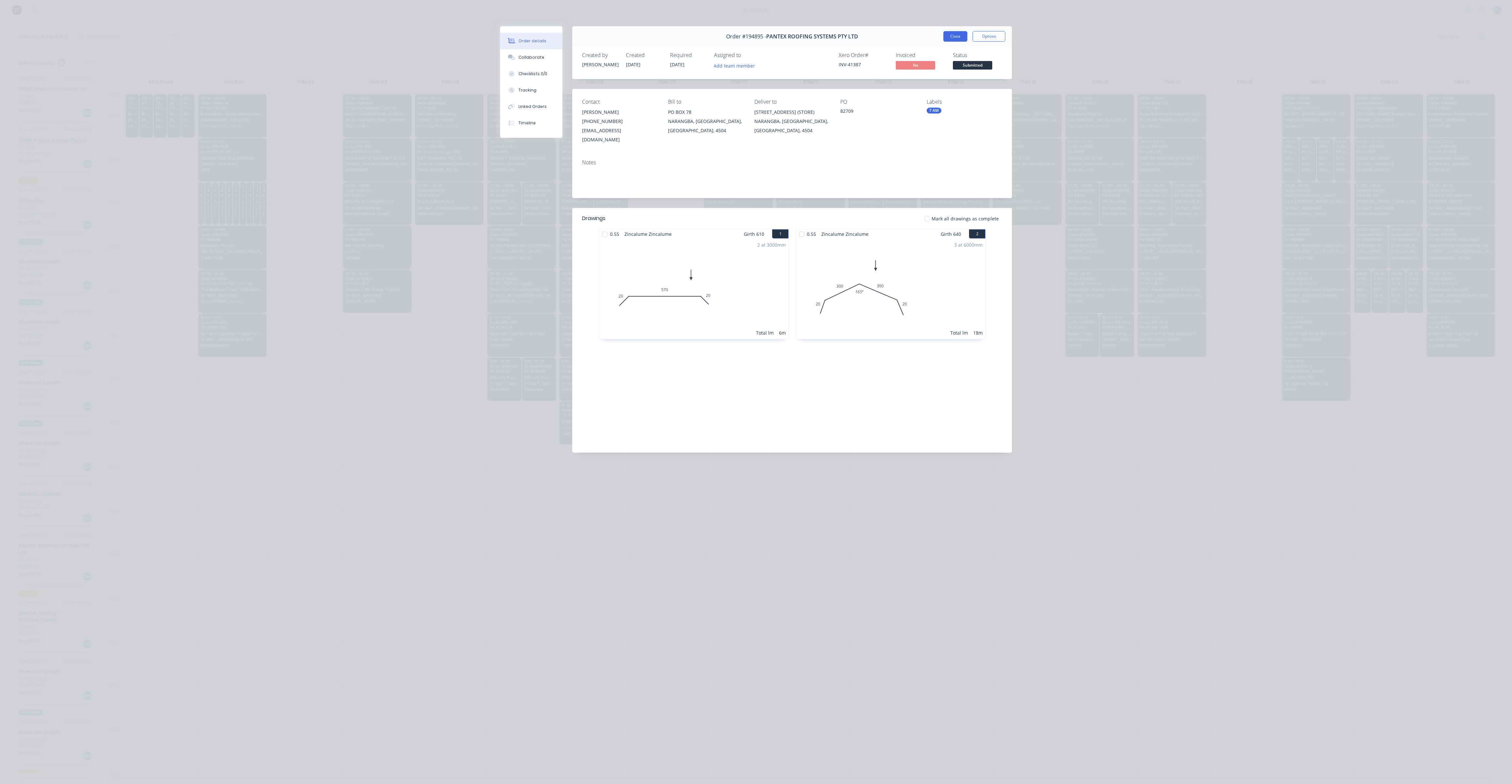
click at [952, 38] on button "Close" at bounding box center [955, 36] width 24 height 11
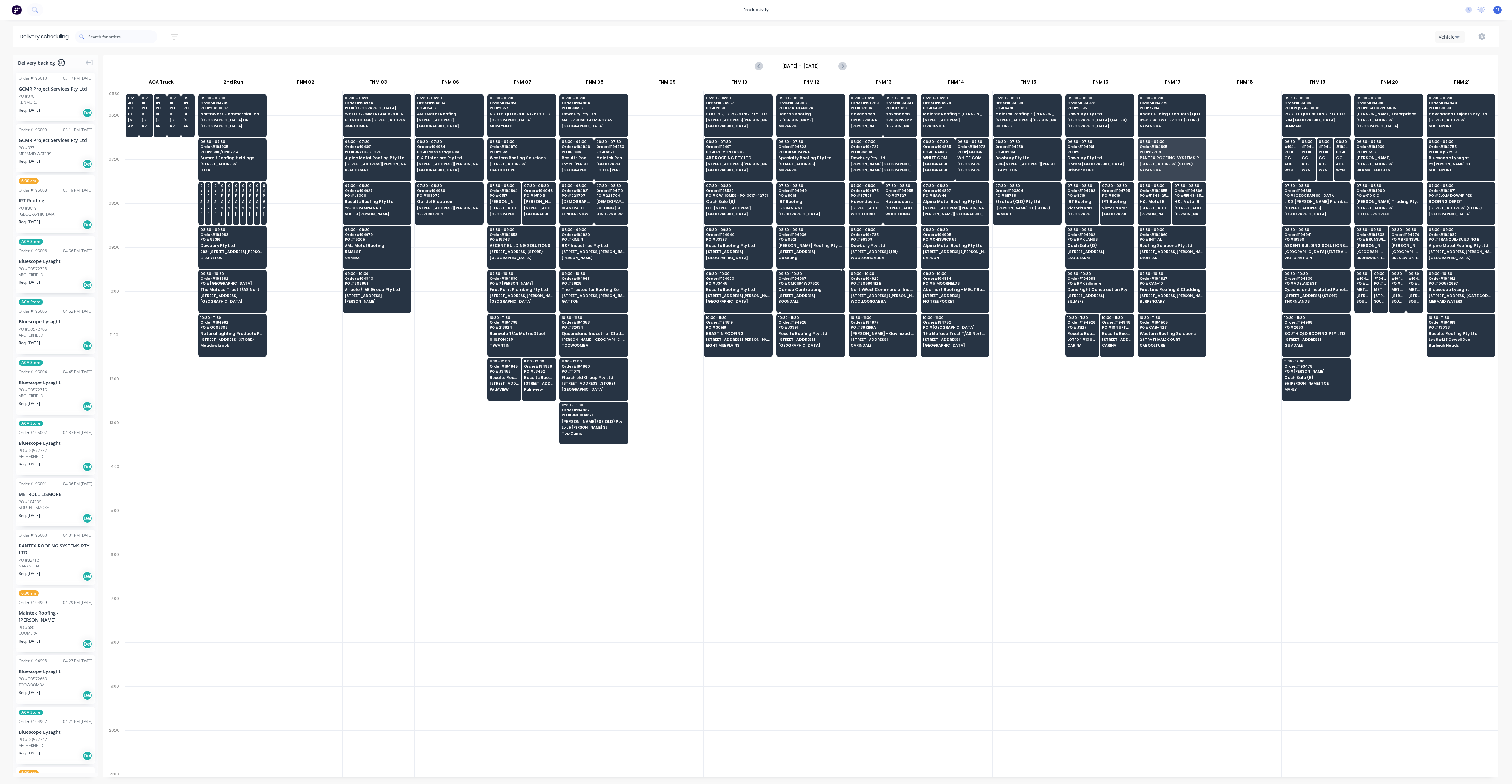
click at [811, 294] on span "[STREET_ADDRESS]" at bounding box center [810, 295] width 63 height 4
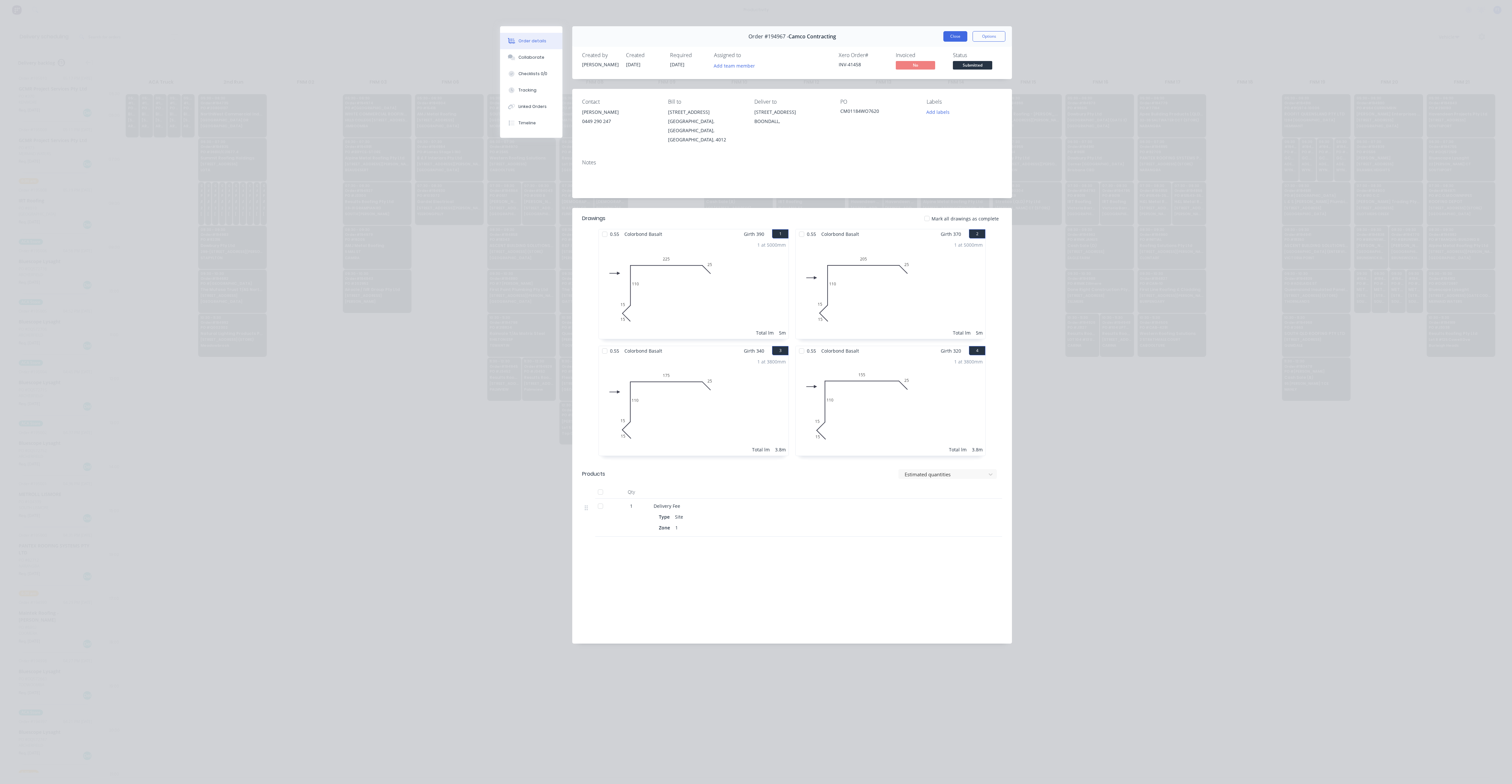
click at [946, 34] on button "Close" at bounding box center [955, 36] width 24 height 11
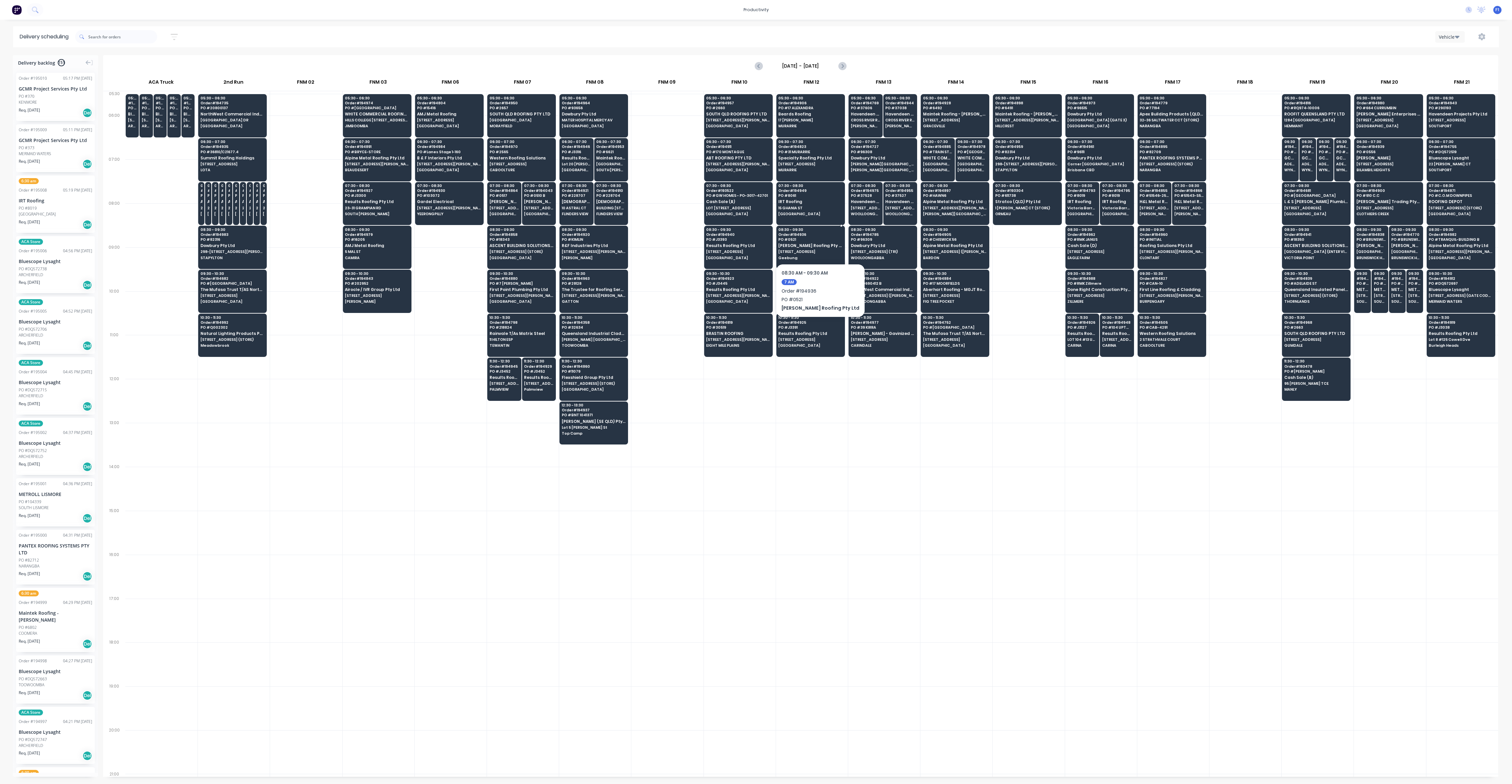
click at [813, 241] on div "08:30 - 09:30 Order # 194936 PO # 0521 [PERSON_NAME] Roofing Pty Ltd [STREET_AD…" at bounding box center [811, 244] width 68 height 37
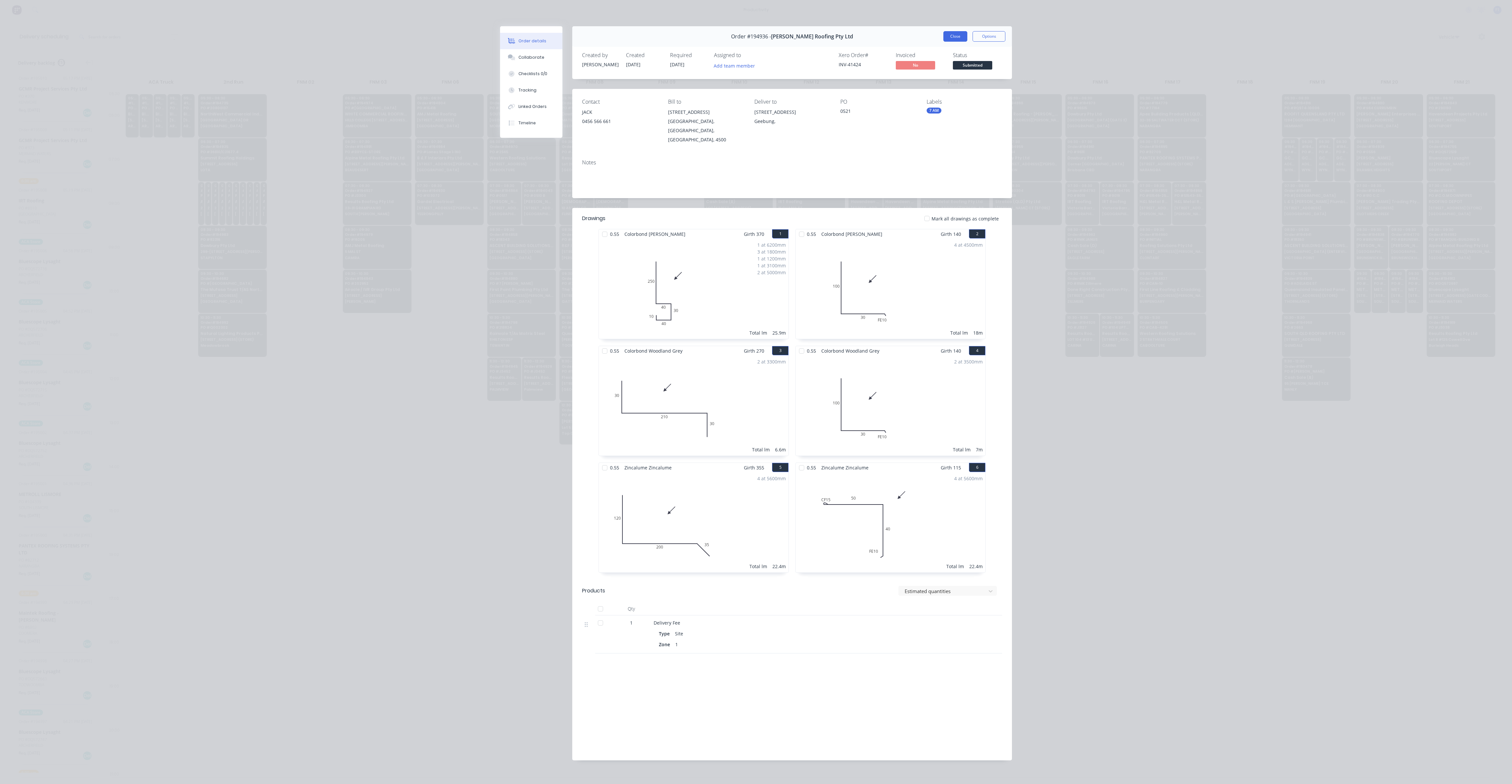
click at [947, 38] on button "Close" at bounding box center [955, 36] width 24 height 11
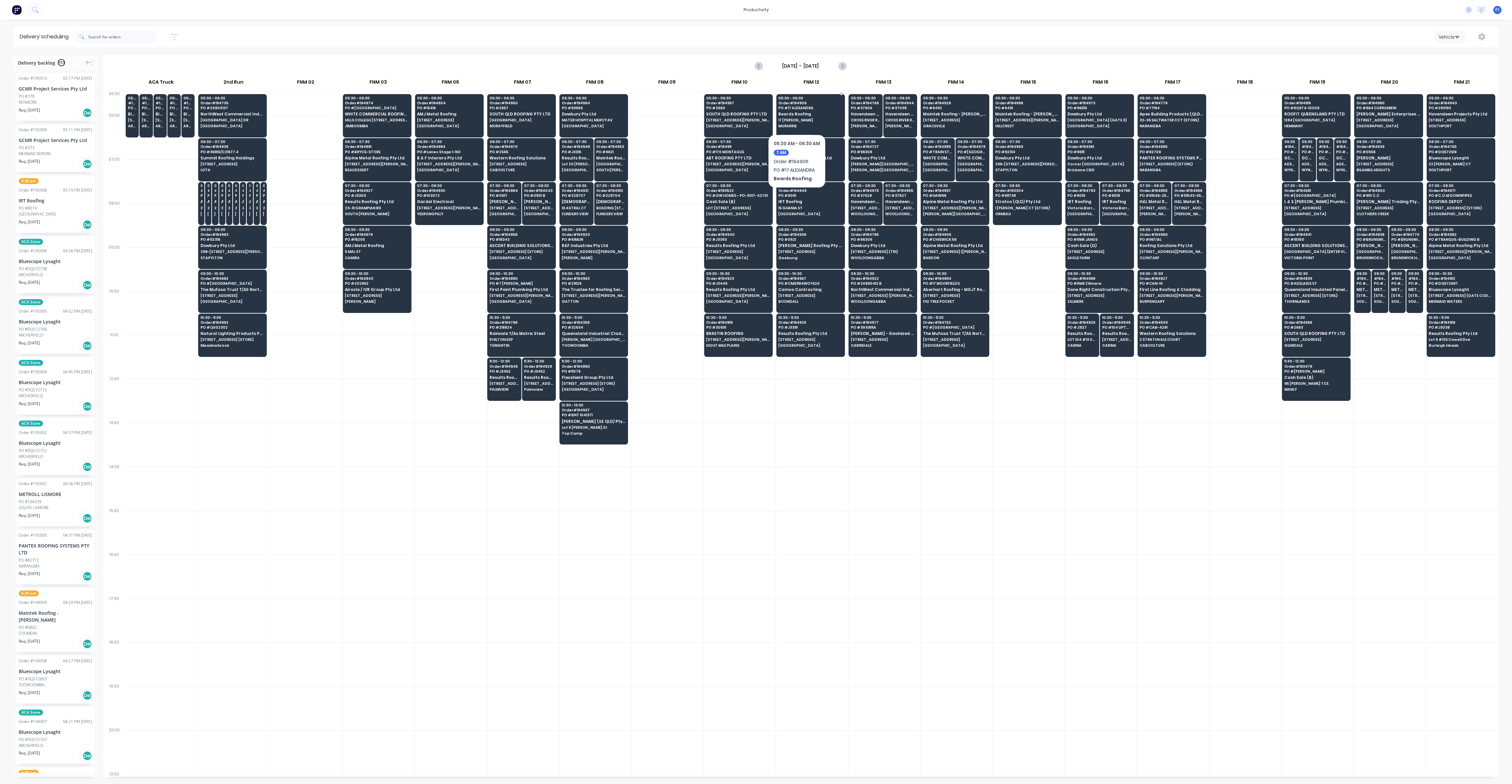
click at [797, 114] on span "Beards Roofing" at bounding box center [810, 114] width 63 height 4
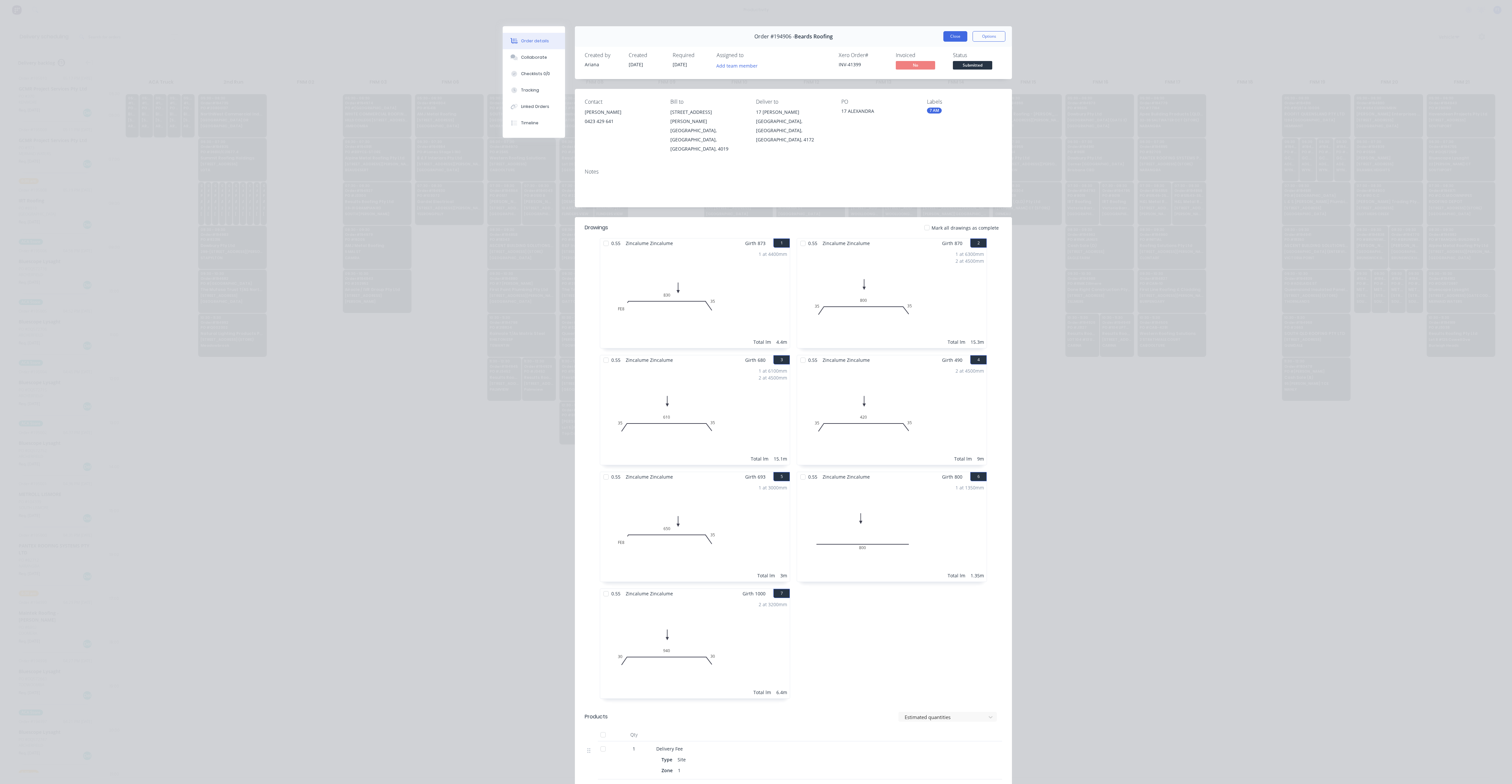
click at [952, 34] on button "Close" at bounding box center [955, 36] width 24 height 11
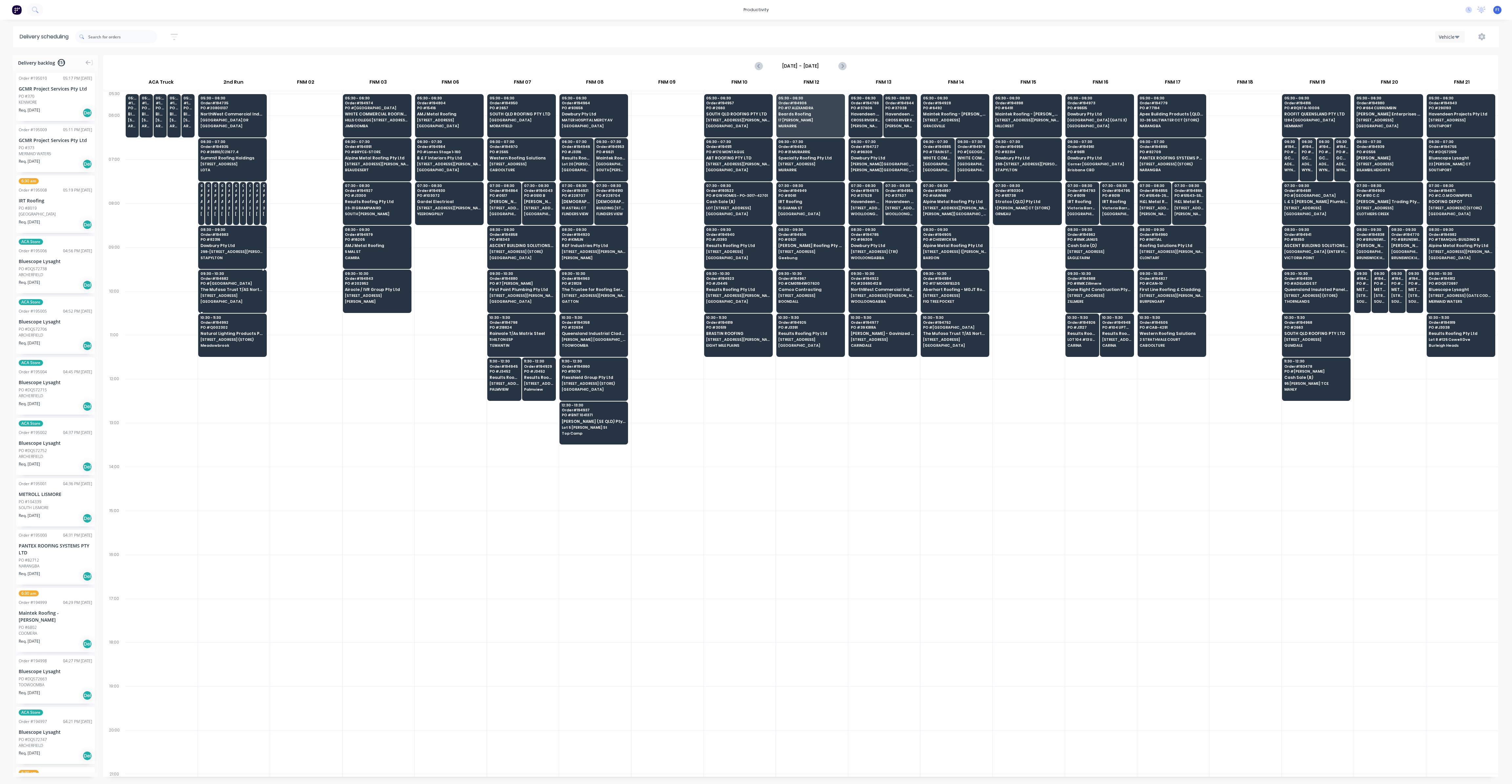
click at [240, 282] on span "PO # [GEOGRAPHIC_DATA]" at bounding box center [232, 283] width 63 height 4
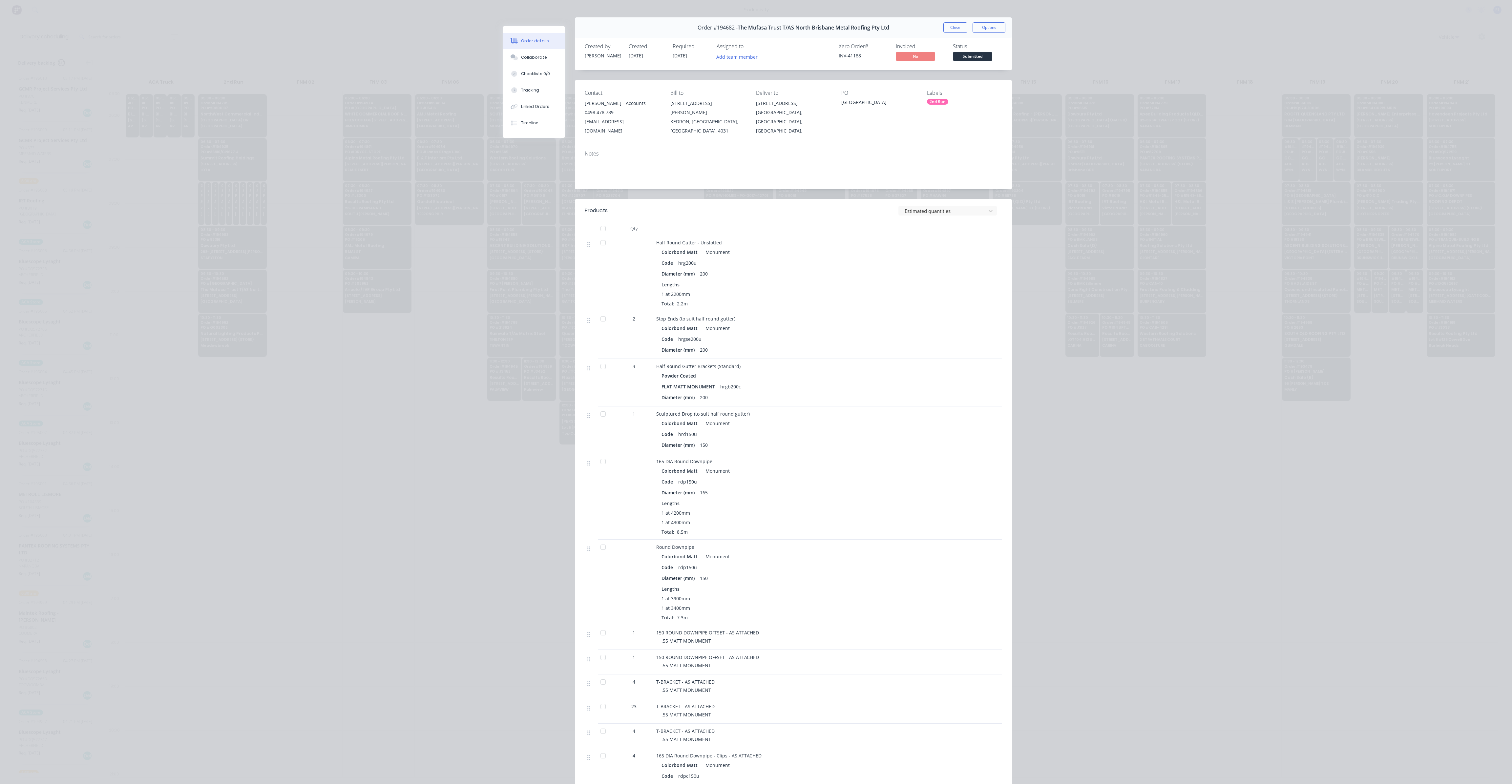
scroll to position [0, 0]
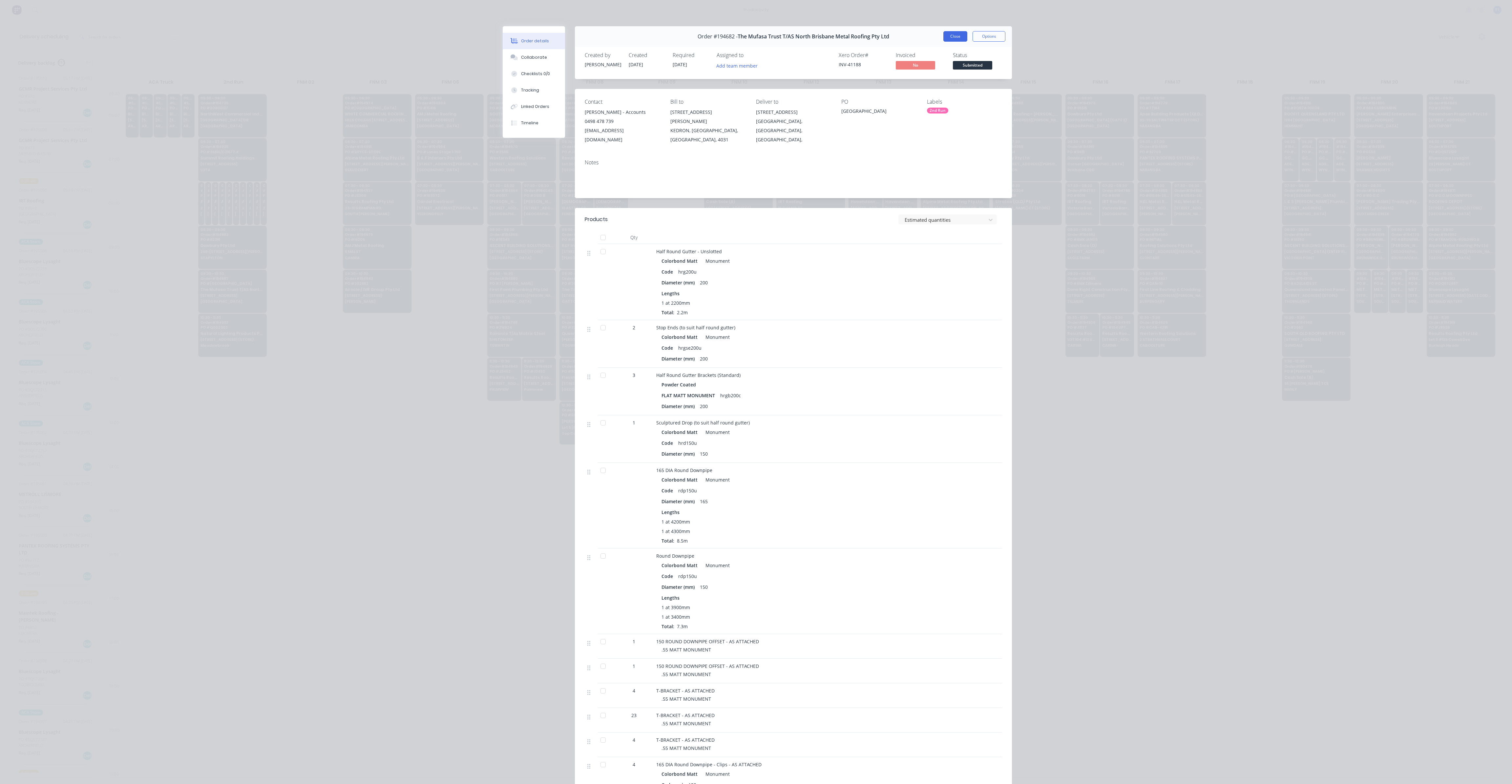
click at [958, 35] on button "Close" at bounding box center [955, 36] width 24 height 11
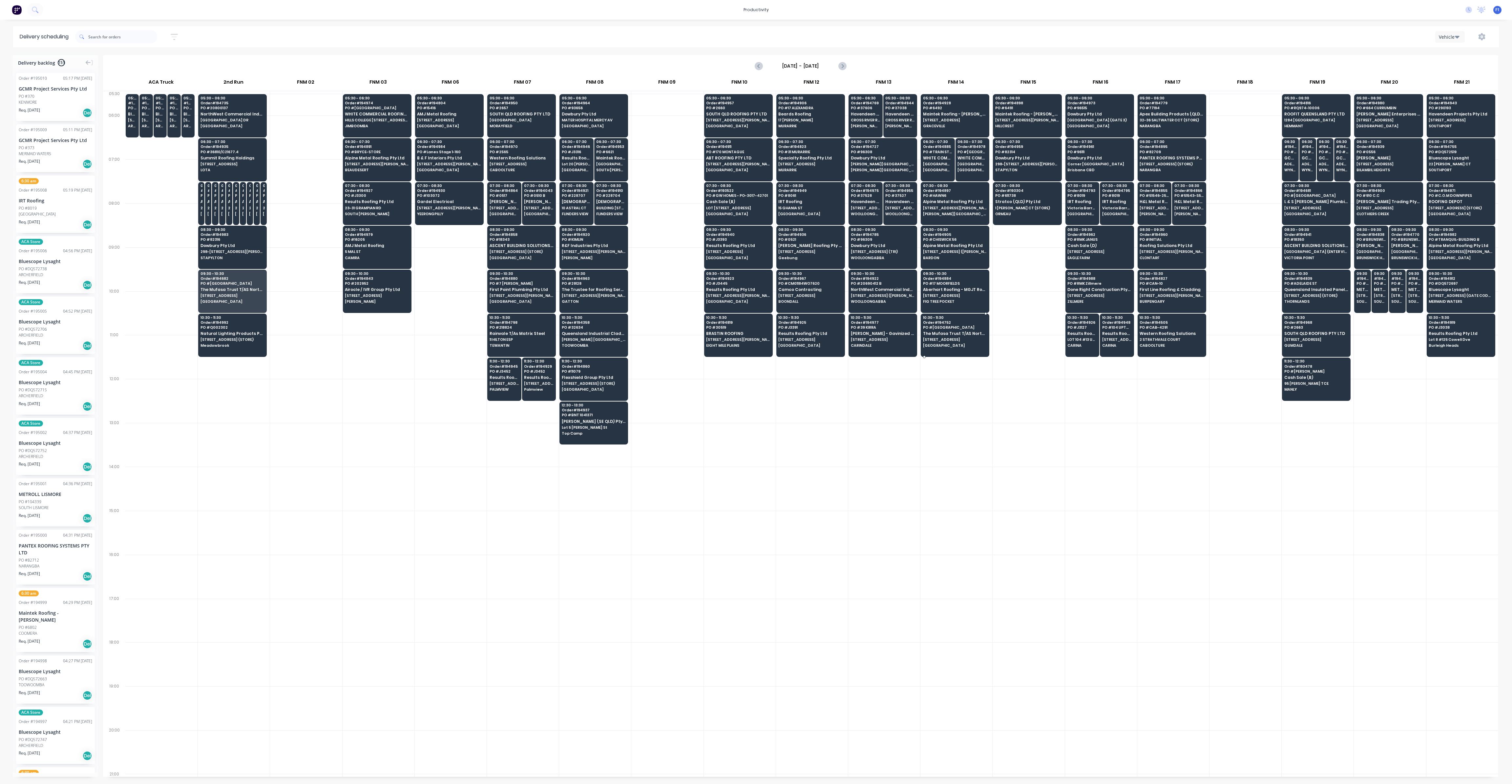
click at [956, 333] on div "10:30 - 11:30 Order # 194752 PO # 652 [GEOGRAPHIC_DATA] The Mufasa Trust T/AS N…" at bounding box center [955, 332] width 68 height 37
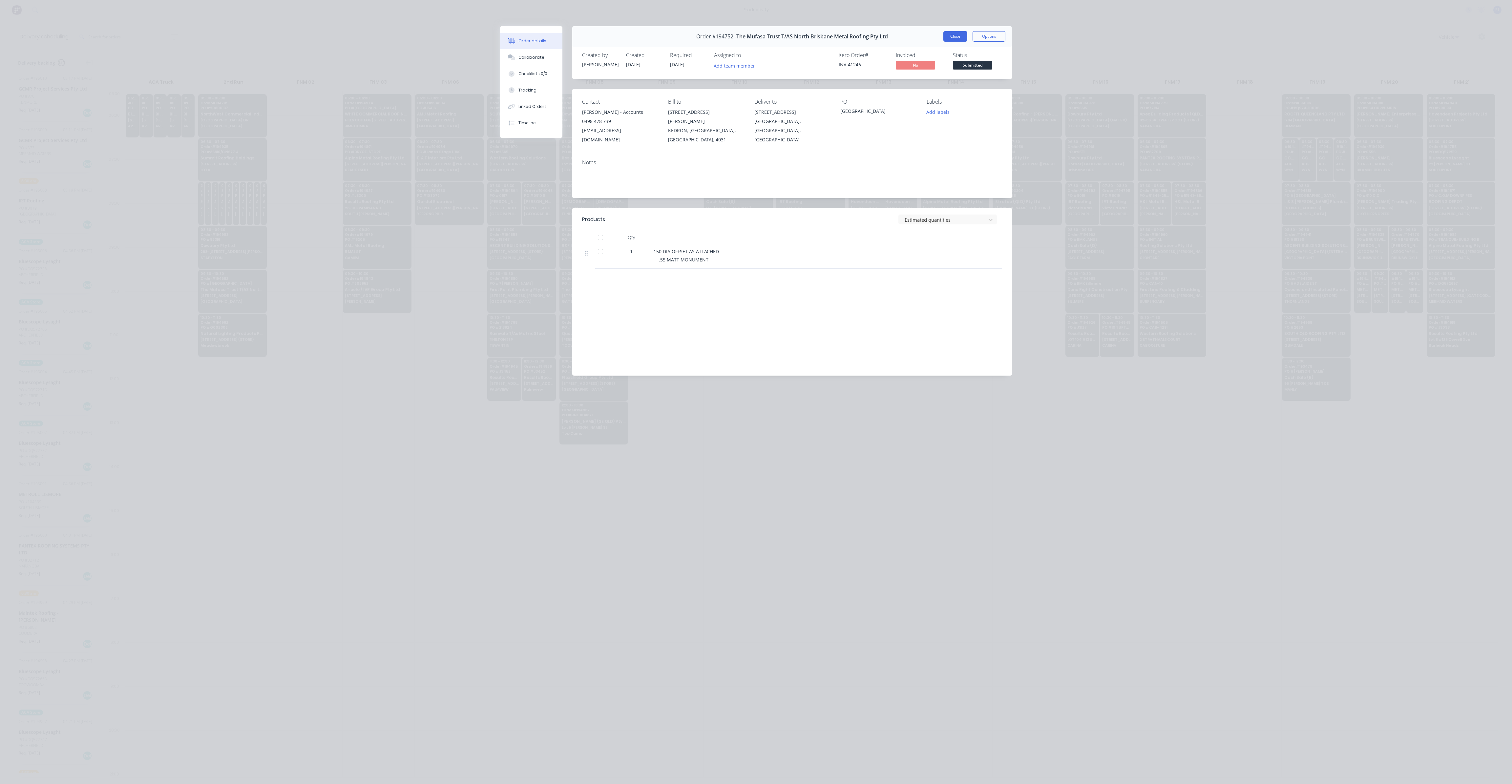
click at [954, 36] on button "Close" at bounding box center [955, 36] width 24 height 11
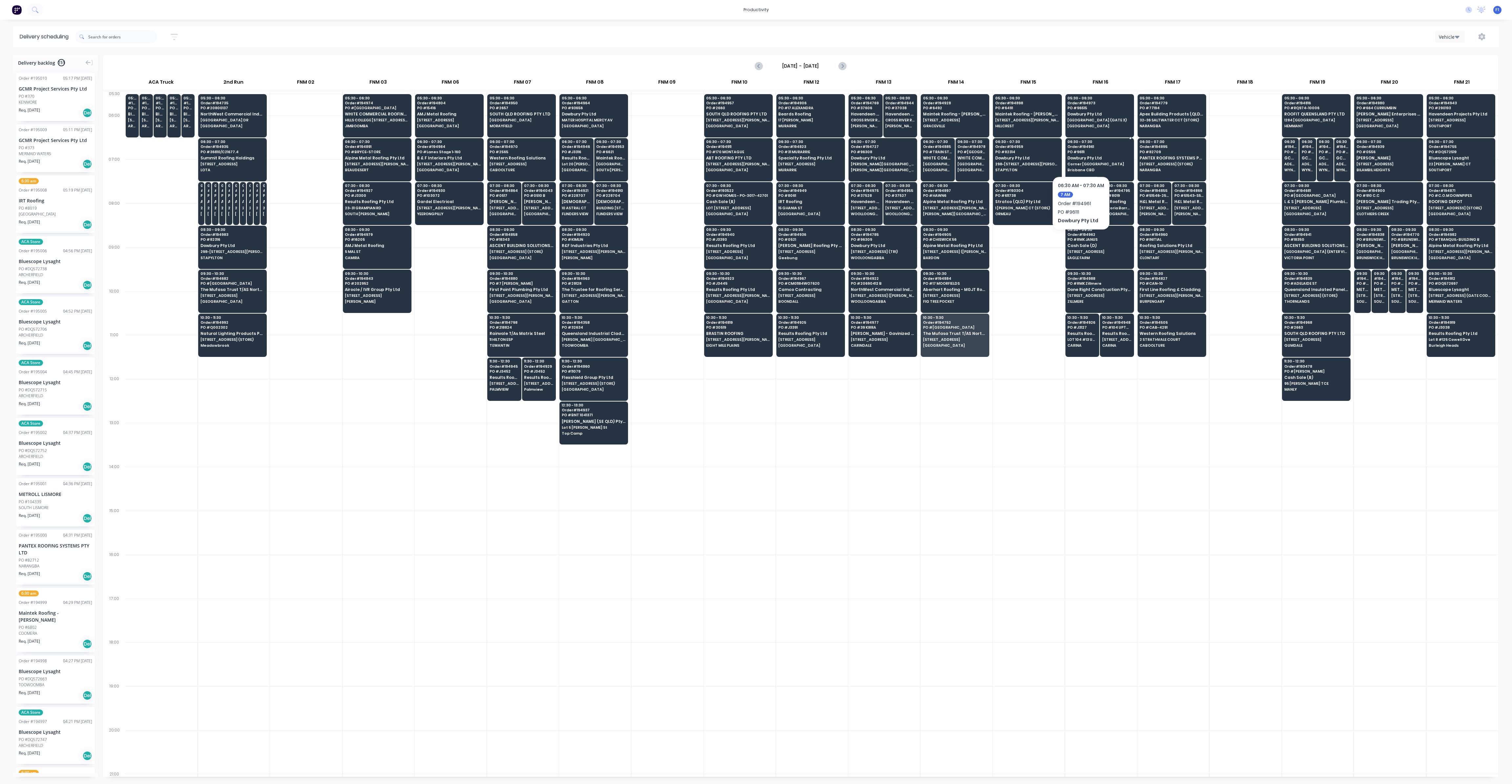
click at [1081, 156] on span "Dowbury Pty Ltd" at bounding box center [1099, 158] width 63 height 4
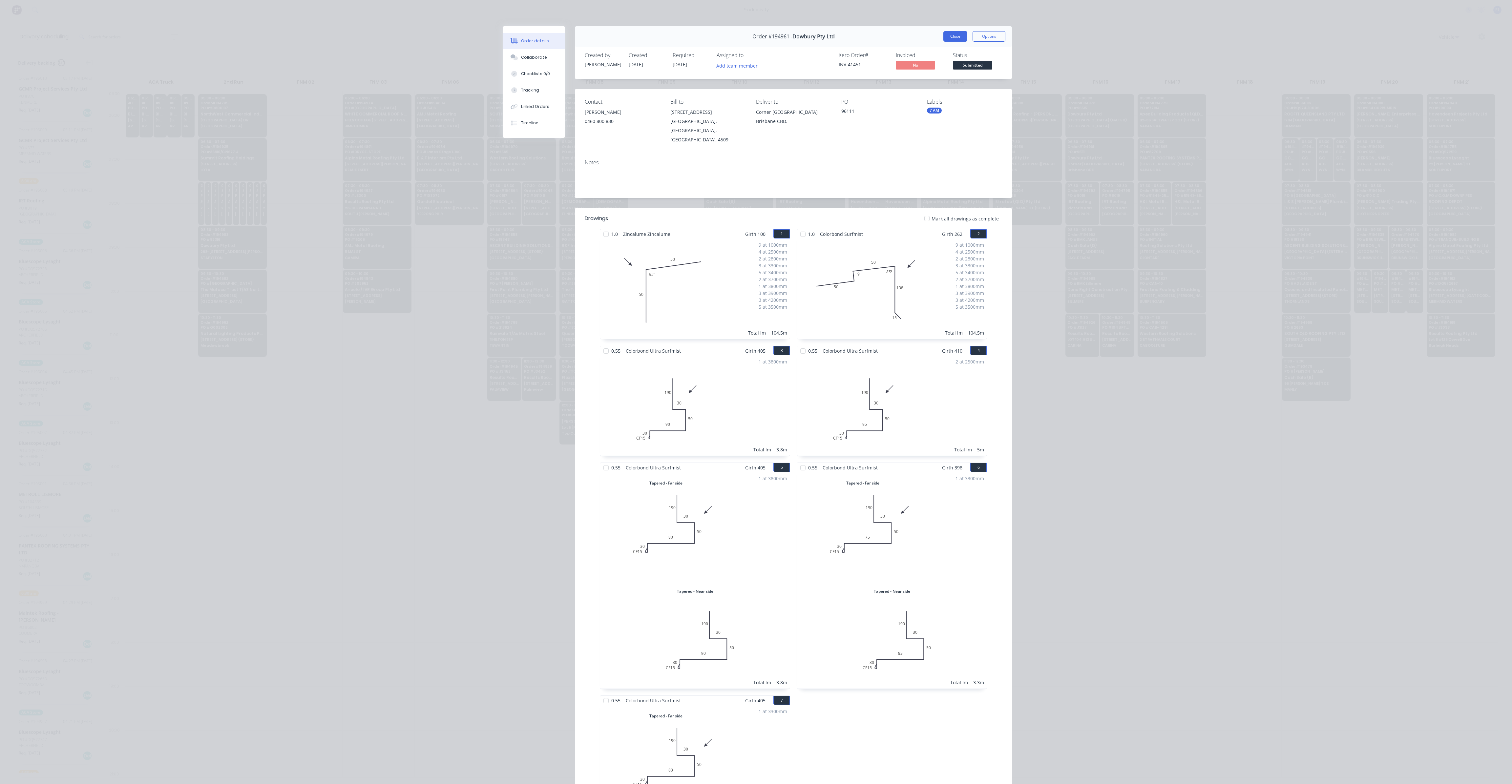
click at [954, 40] on button "Close" at bounding box center [955, 36] width 24 height 11
